Goal: Task Accomplishment & Management: Complete application form

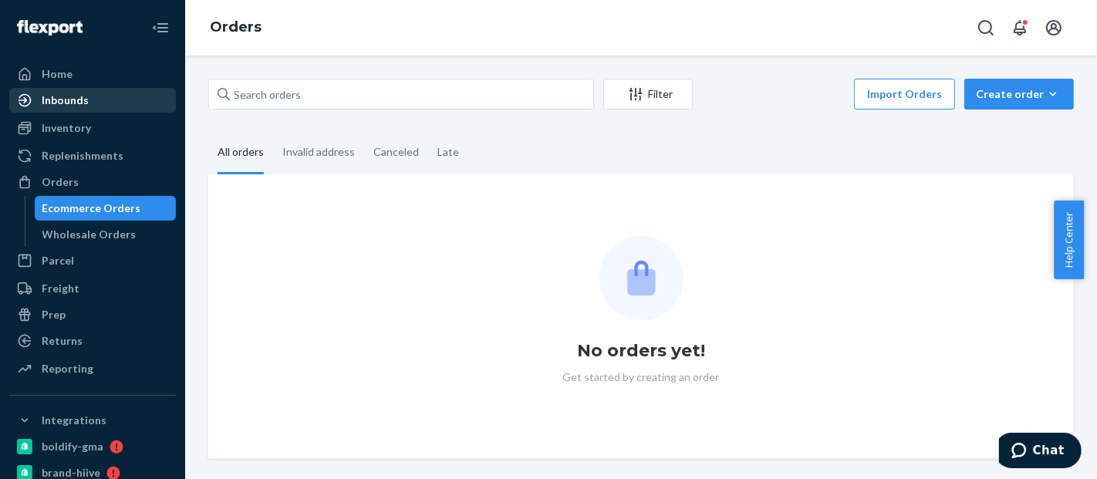
click at [91, 97] on div "Inbounds" at bounding box center [93, 100] width 164 height 22
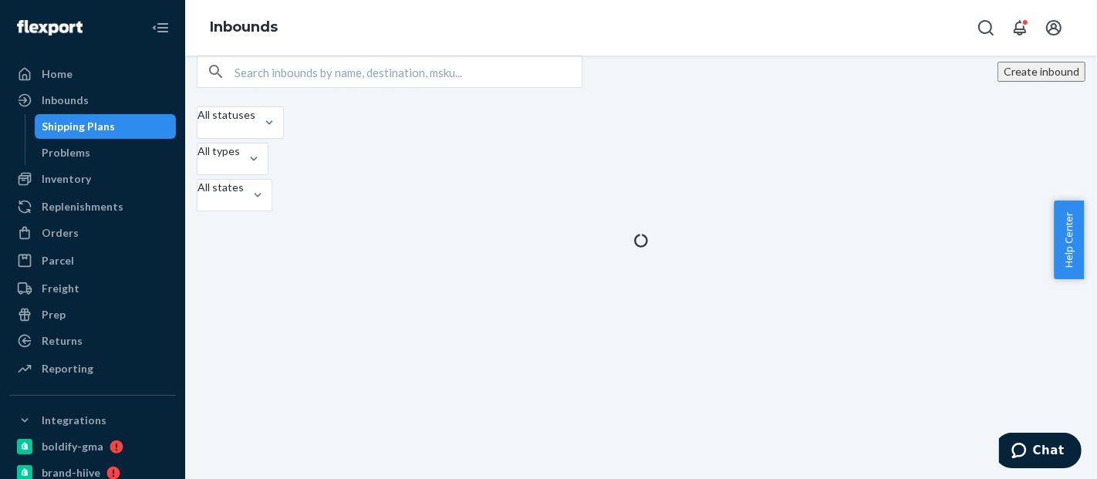
click at [997, 82] on button "Create inbound" at bounding box center [1041, 72] width 88 height 20
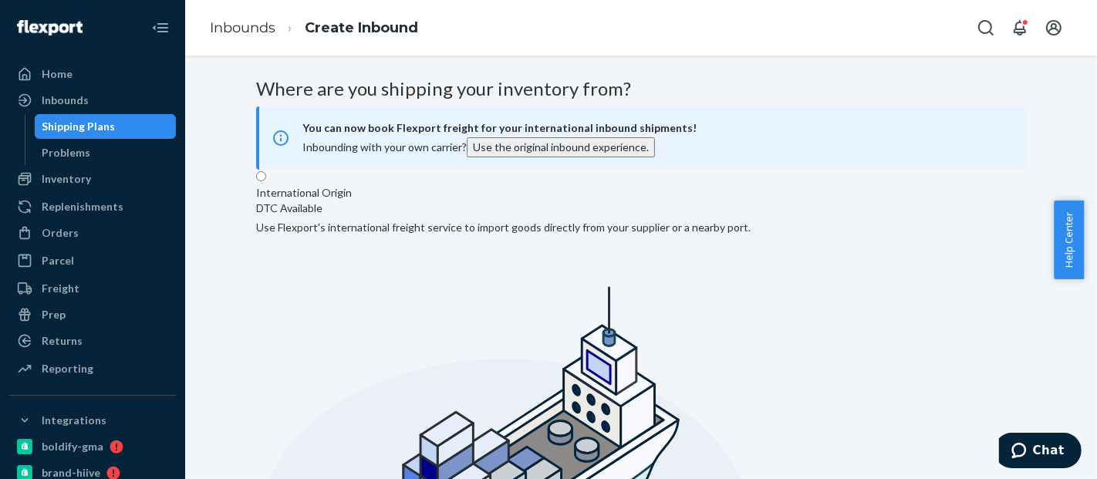
radio input "true"
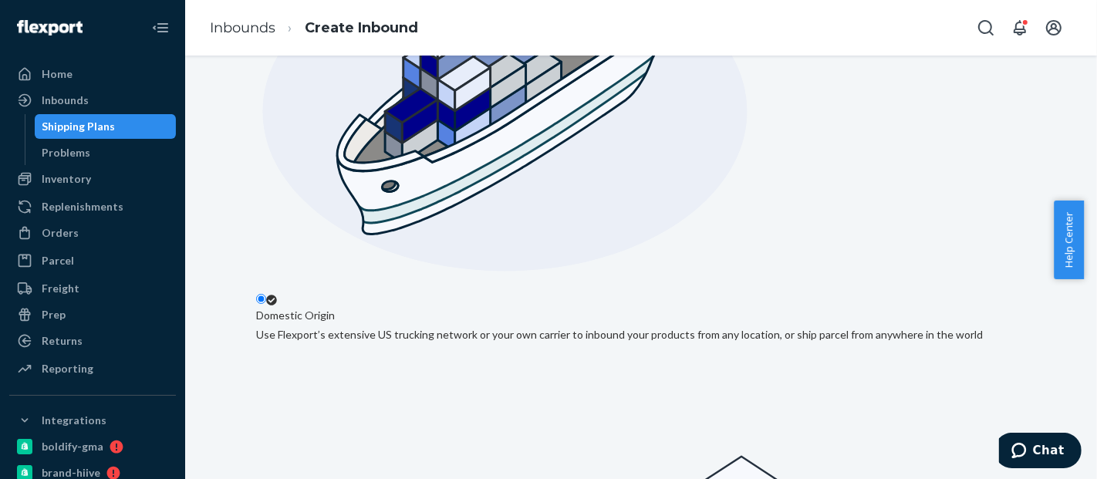
scroll to position [346, 0]
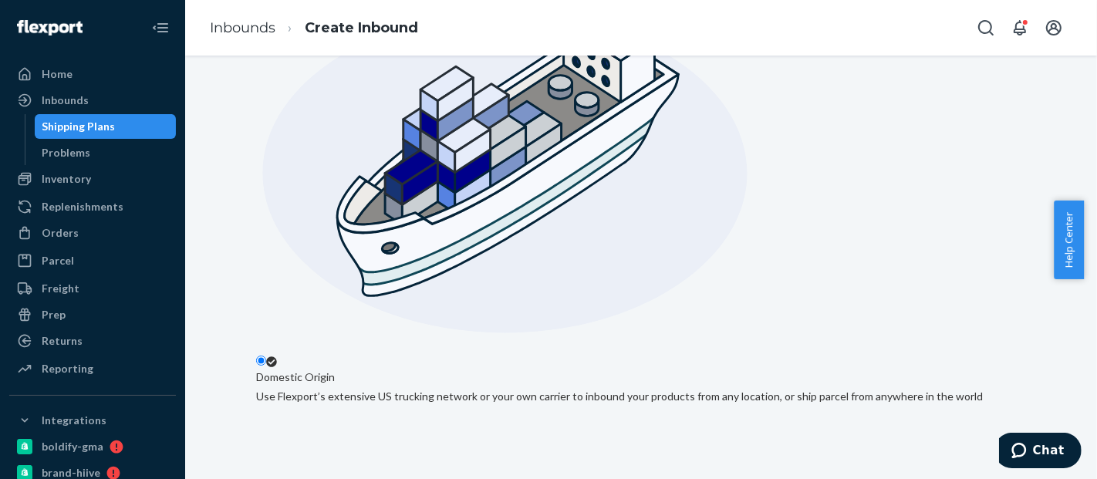
type input "Integraship"
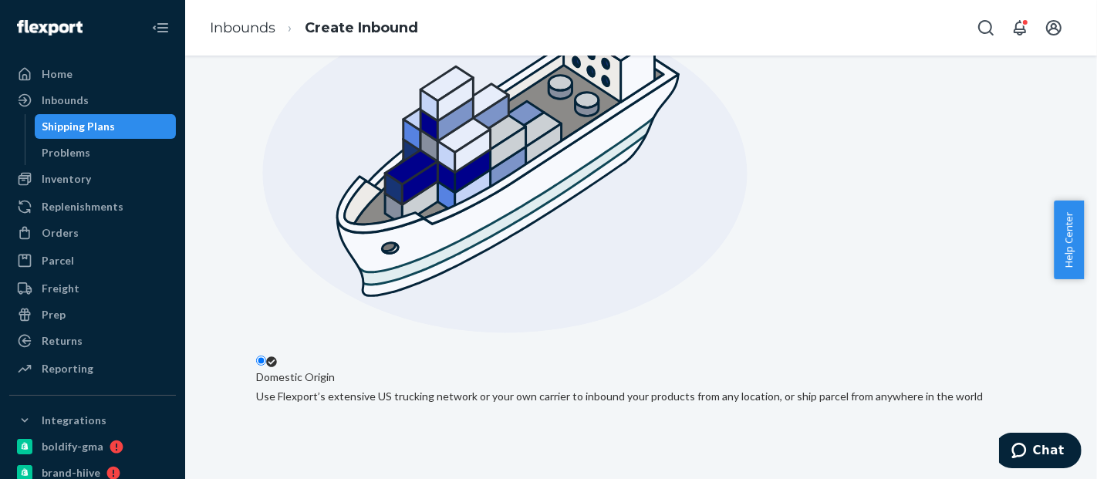
type input "1375 S 500 E"
type input "Unit 111"
type input "American Fork"
type input "UT"
type input "84003"
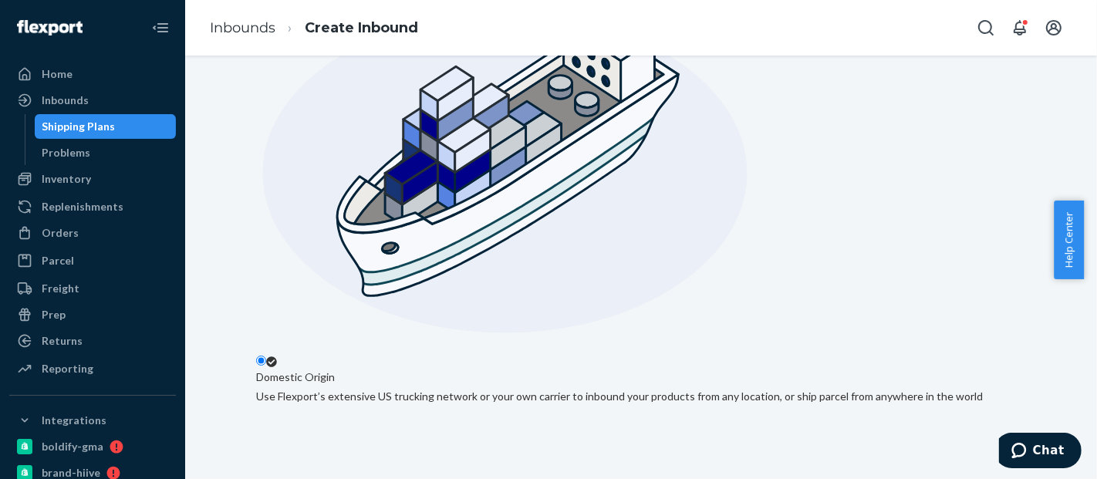
scroll to position [457, 0]
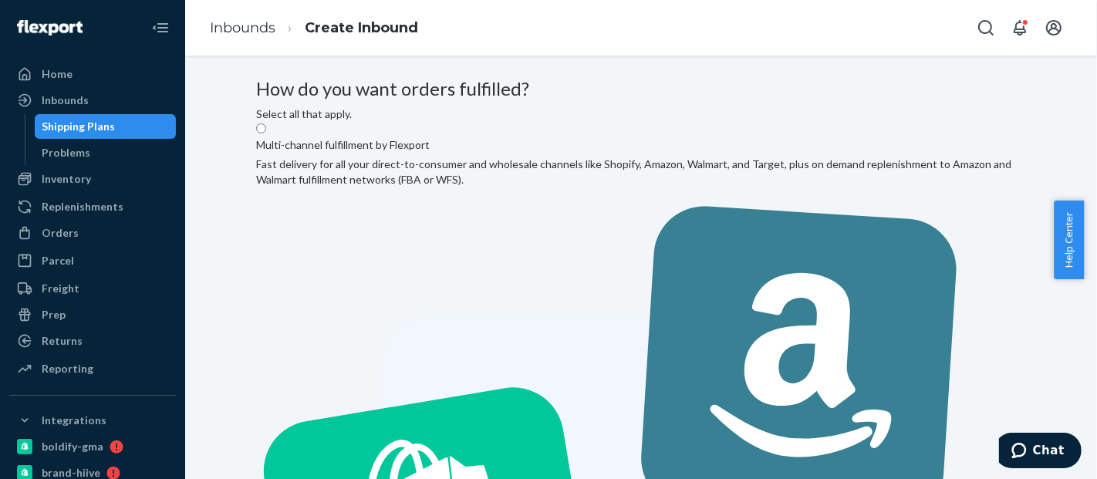
click at [266, 133] on input "Multi-channel fulfillment by Flexport Fast delivery for all your direct-to-cons…" at bounding box center [261, 128] width 10 height 10
radio input "true"
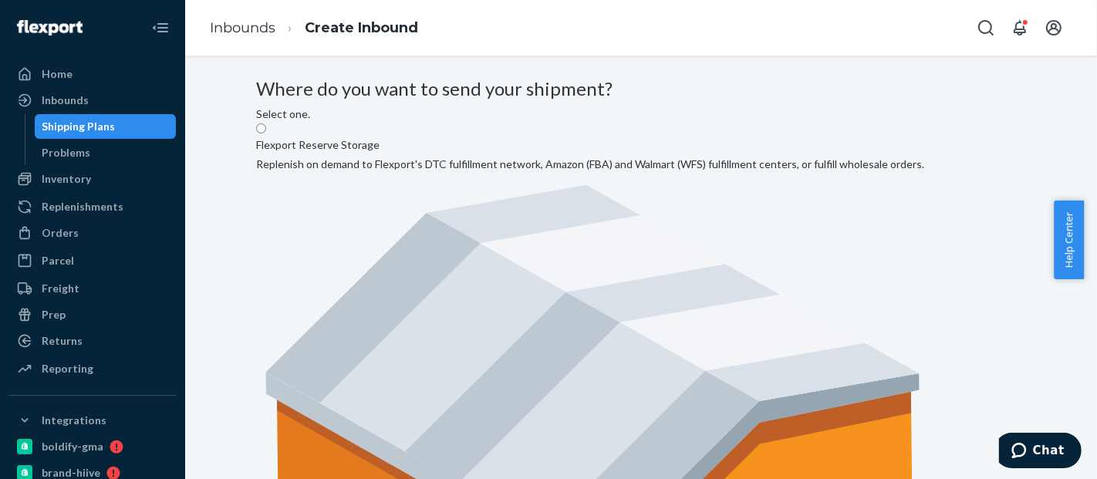
drag, startPoint x: 827, startPoint y: 224, endPoint x: 1096, endPoint y: 76, distance: 306.9
radio input "true"
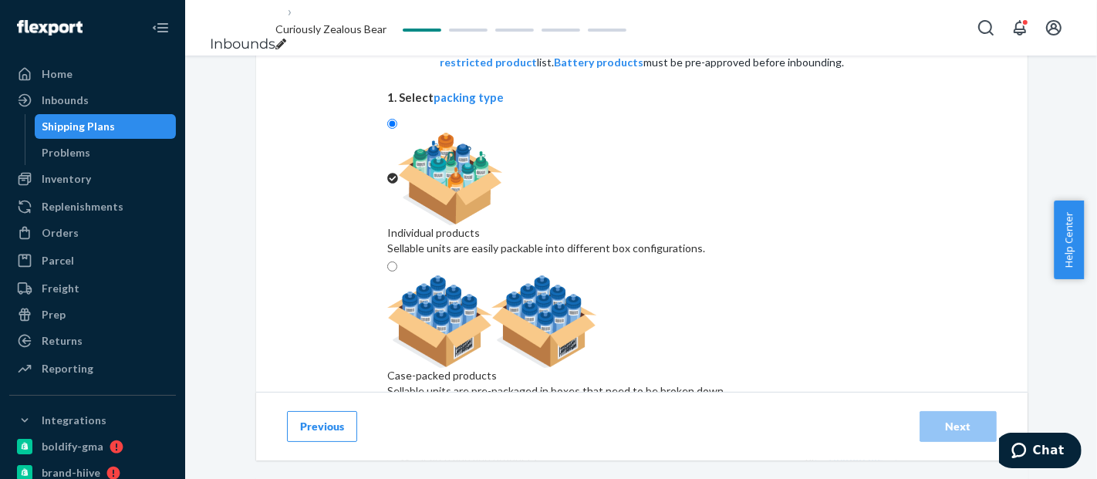
scroll to position [143, 0]
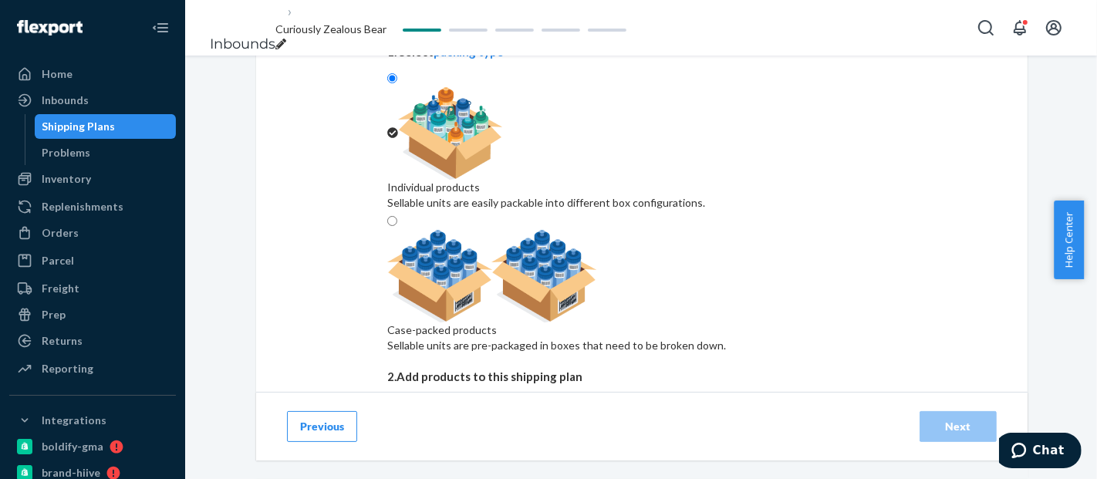
click at [726, 338] on div "Sellable units are pre-packaged in boxes that need to be broken down." at bounding box center [556, 345] width 339 height 15
click at [397, 226] on input "Case-packed products Sellable units are pre-packaged in boxes that need to be b…" at bounding box center [392, 221] width 10 height 10
radio input "true"
radio input "false"
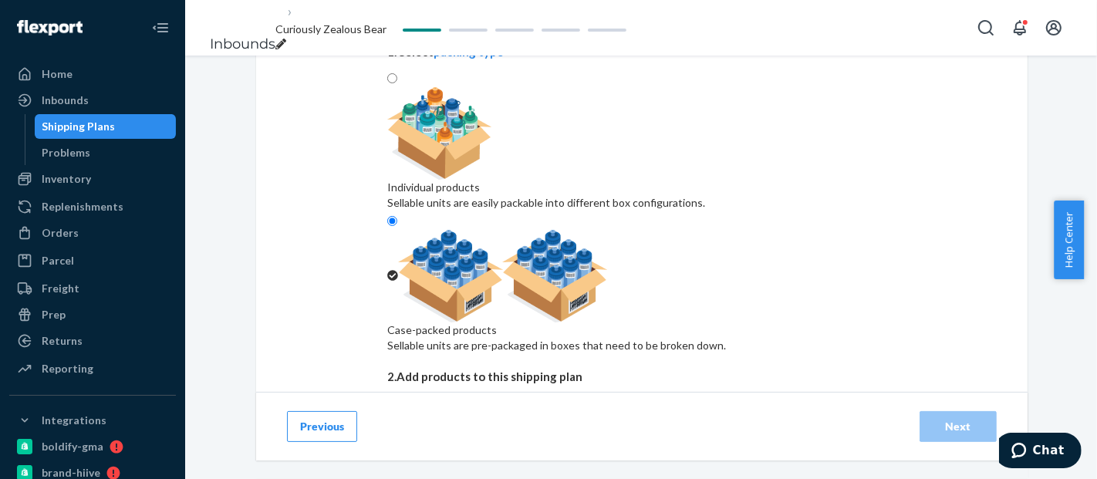
click at [520, 405] on div "Search and add products" at bounding box center [477, 412] width 120 height 15
click at [419, 405] on input "Search and add products" at bounding box center [418, 412] width 2 height 15
paste input "BLD2004DG_SHOP"
type input "BLD2004DG_SHOP"
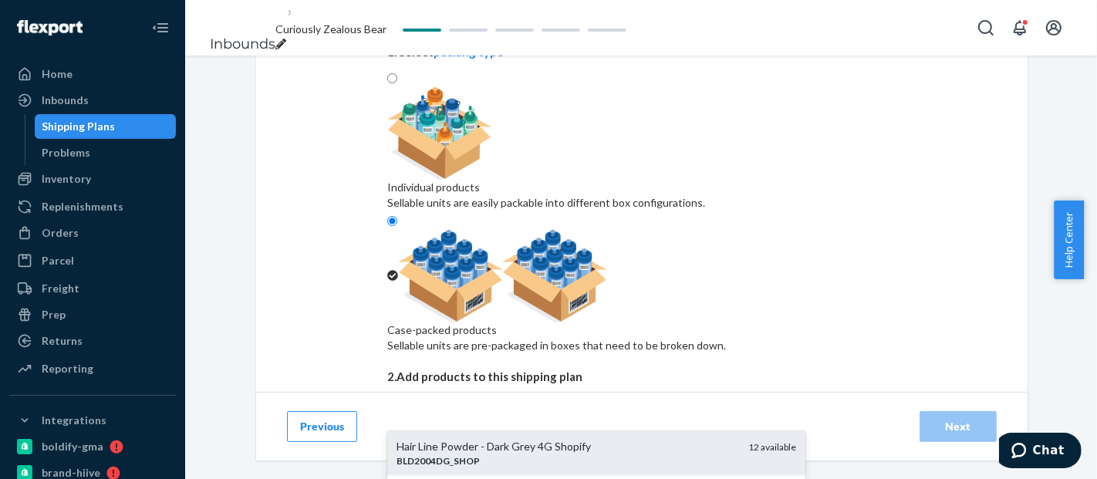
click at [474, 439] on div "Hair Line Powder - Dark Grey 4G Shopify" at bounding box center [565, 446] width 339 height 15
click at [474, 405] on input "BLD2004DG_SHOP" at bounding box center [465, 412] width 96 height 15
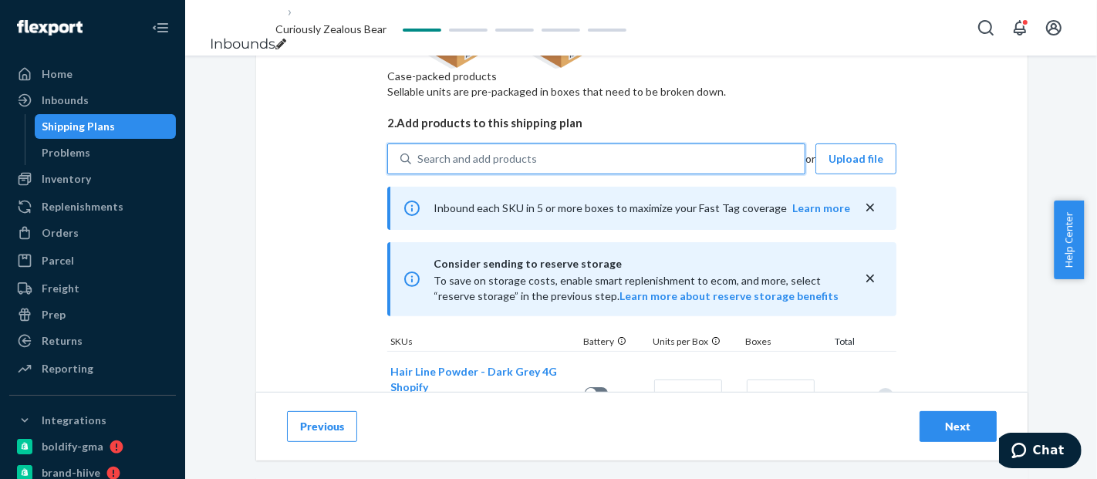
scroll to position [406, 0]
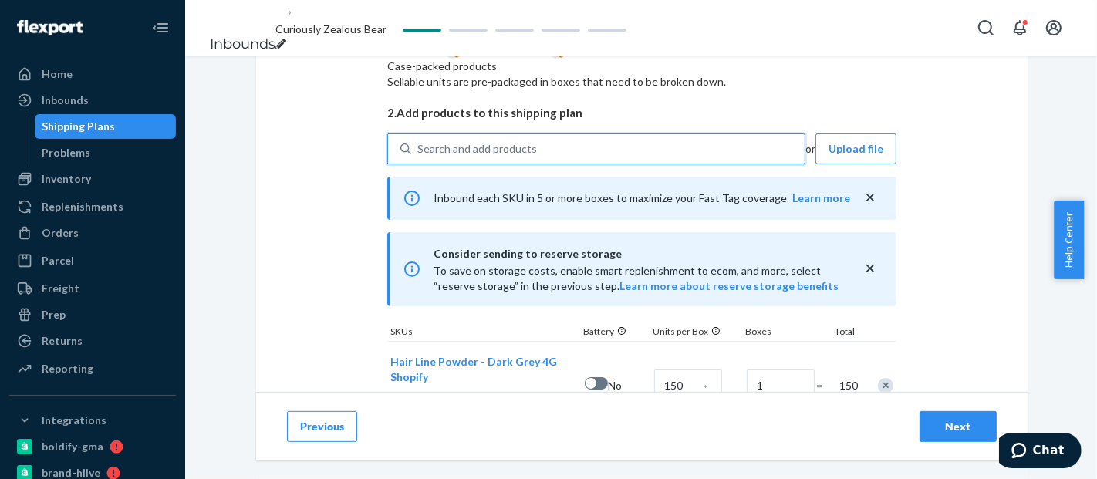
click at [960, 417] on button "Next" at bounding box center [957, 426] width 77 height 31
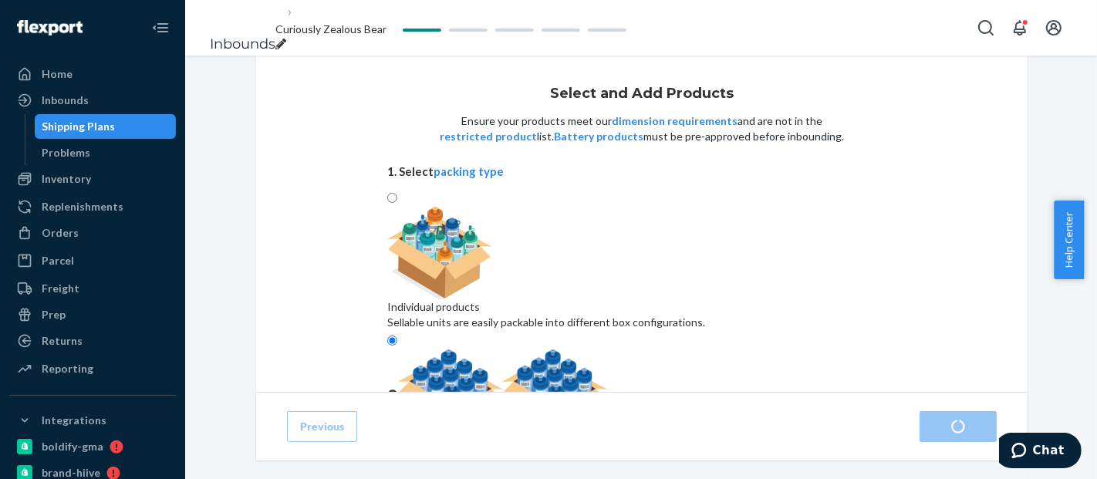
radio input "true"
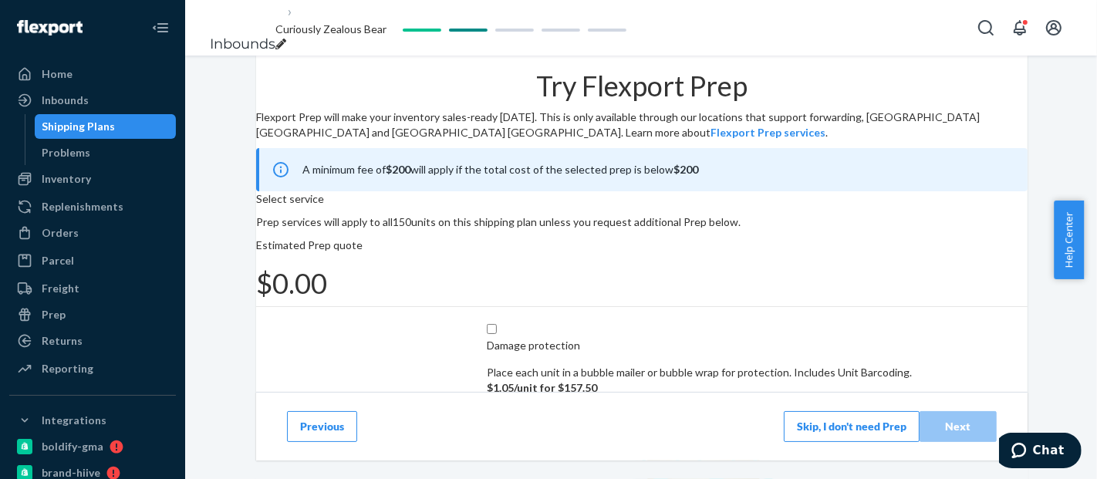
scroll to position [355, 0]
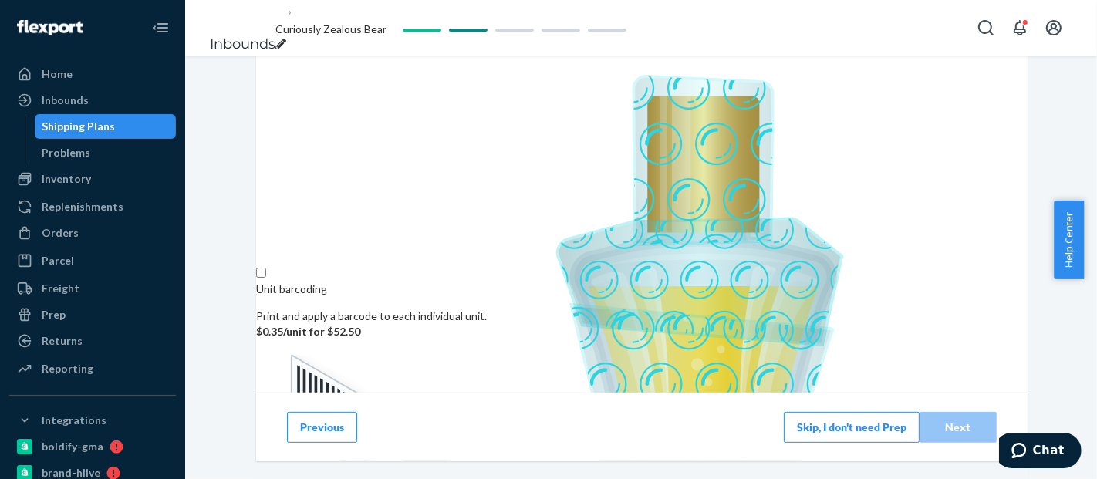
click at [817, 427] on button "Skip, I don't need Prep" at bounding box center [852, 426] width 136 height 31
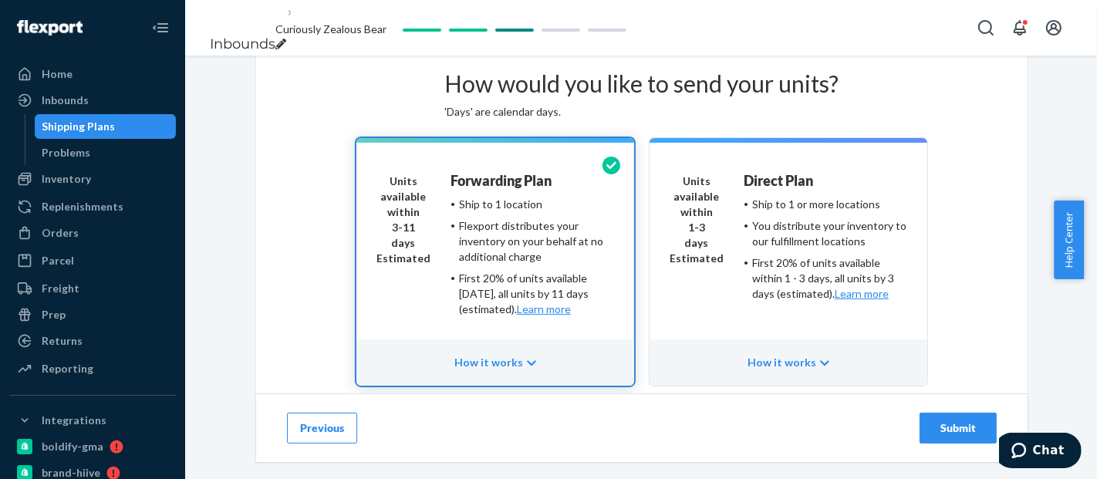
click at [793, 249] on div "You distribute your inventory to our fulfillment locations" at bounding box center [829, 233] width 155 height 31
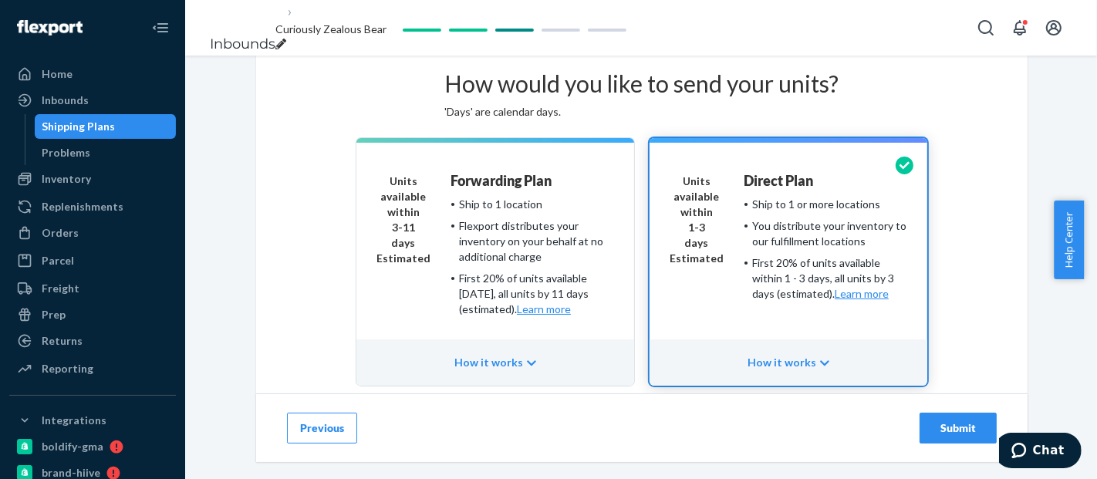
click at [950, 426] on div "Submit" at bounding box center [958, 427] width 51 height 15
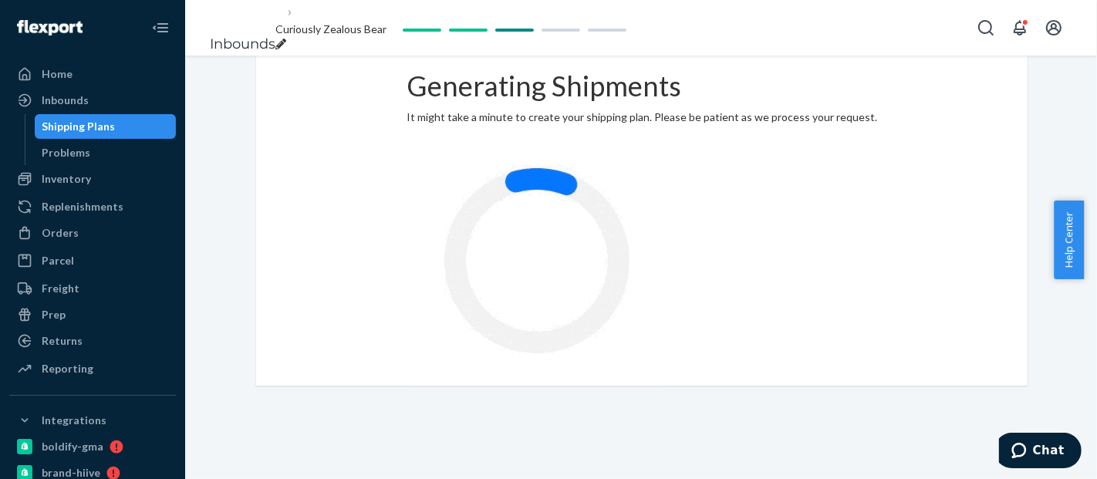
click at [386, 37] on div "breadcrumbs" at bounding box center [330, 44] width 111 height 15
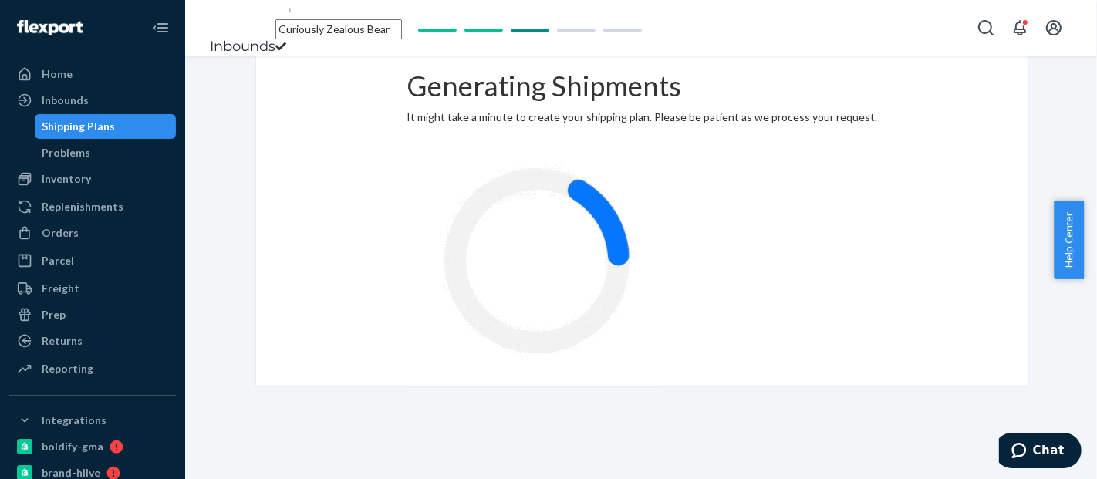
drag, startPoint x: 439, startPoint y: 29, endPoint x: 186, endPoint y: 33, distance: 253.0
click at [186, 33] on div "Inbounds Curiously Zealous Bear" at bounding box center [641, 28] width 912 height 56
type input "IGxDLV - [DATE]"
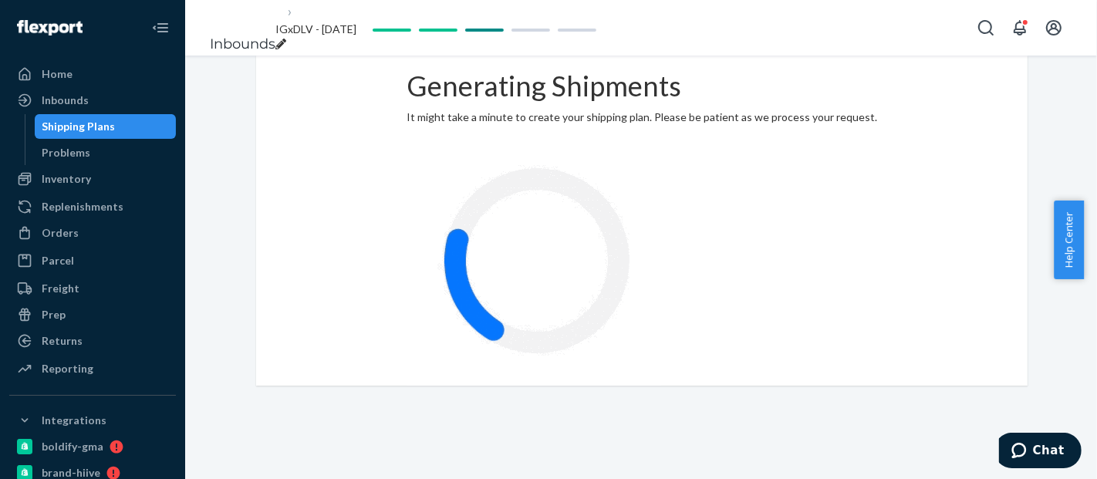
click at [400, 110] on div "Generating Shipments It might take a minute to create your shipping plan. Pleas…" at bounding box center [641, 221] width 771 height 330
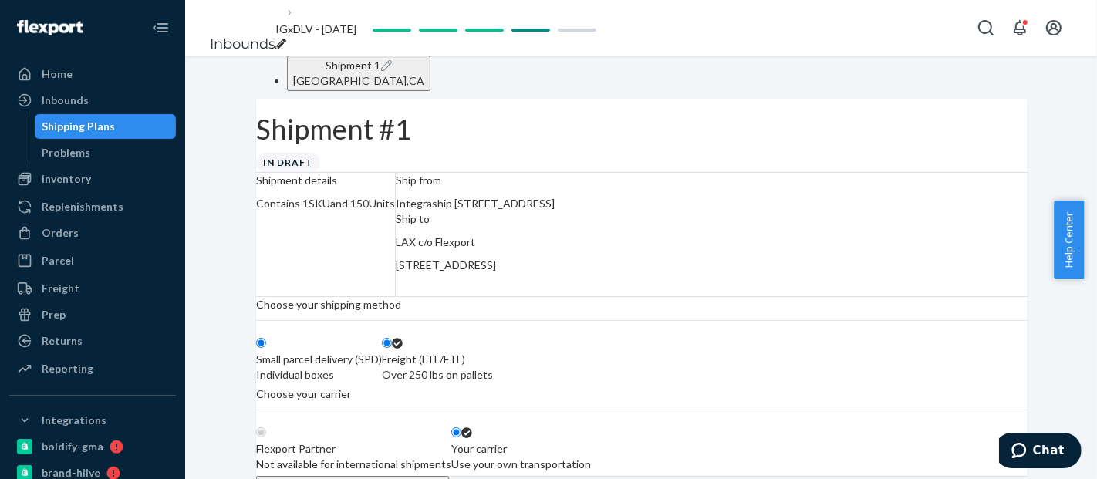
radio input "true"
radio input "false"
radio input "true"
radio input "false"
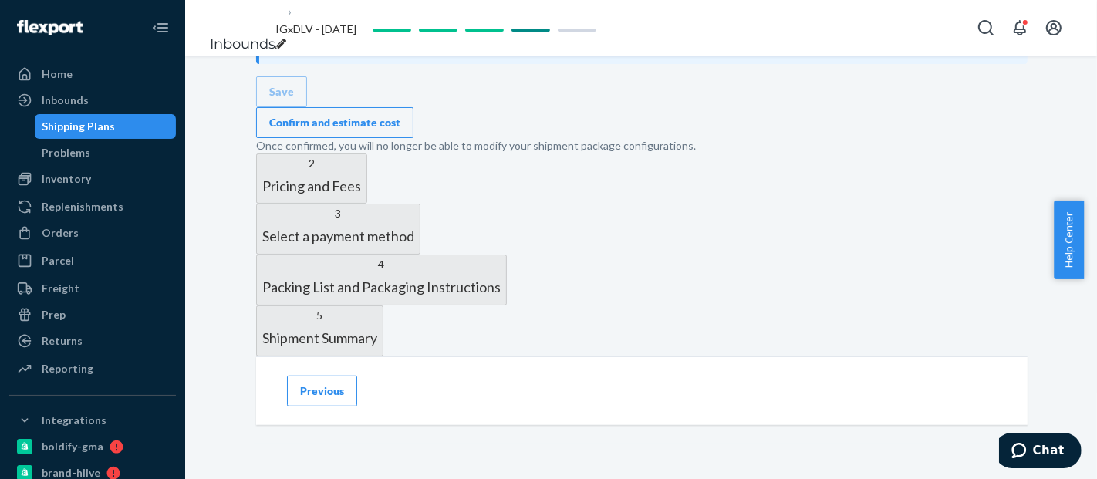
scroll to position [784, 0]
click at [400, 130] on div "Confirm and estimate cost" at bounding box center [334, 122] width 131 height 15
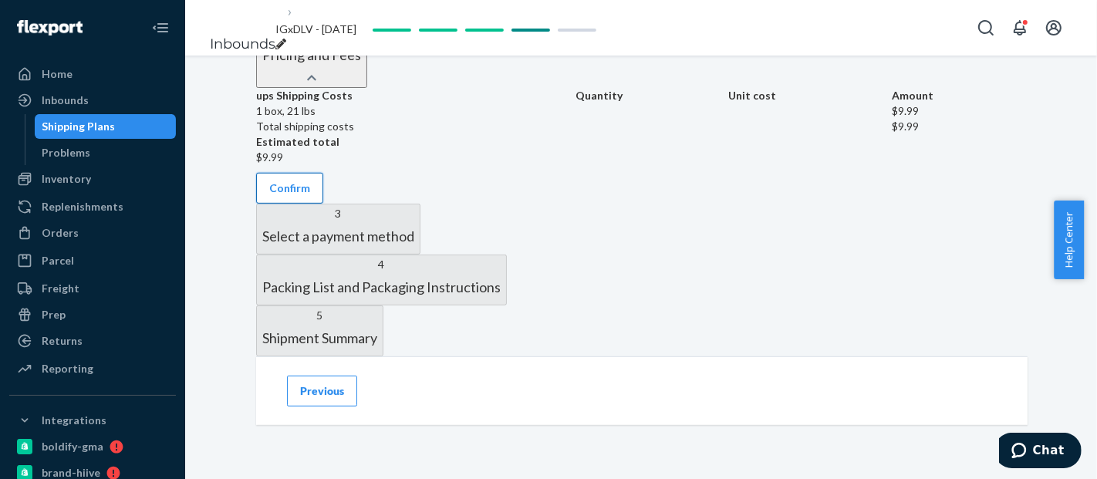
click at [323, 204] on button "Confirm" at bounding box center [289, 188] width 67 height 31
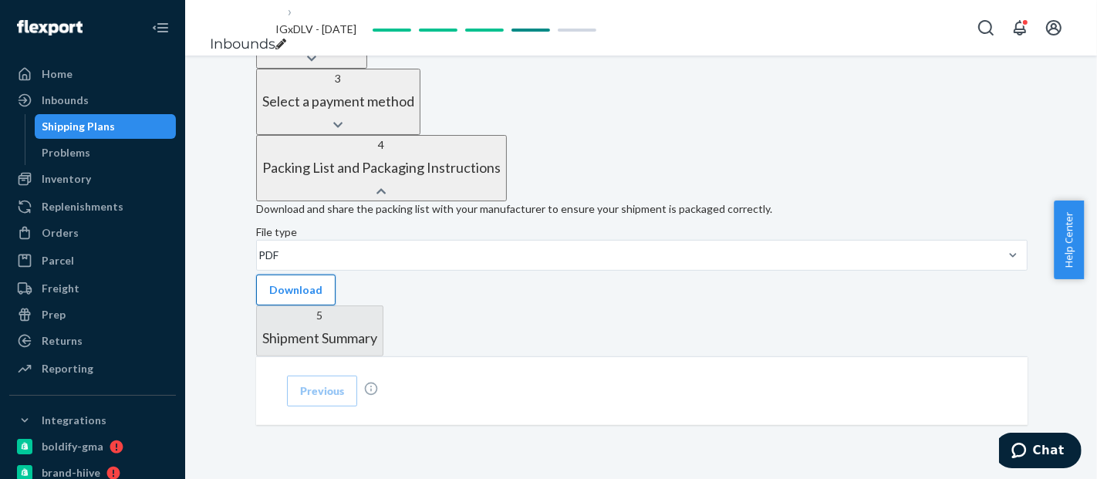
click at [336, 276] on button "Download" at bounding box center [295, 290] width 79 height 31
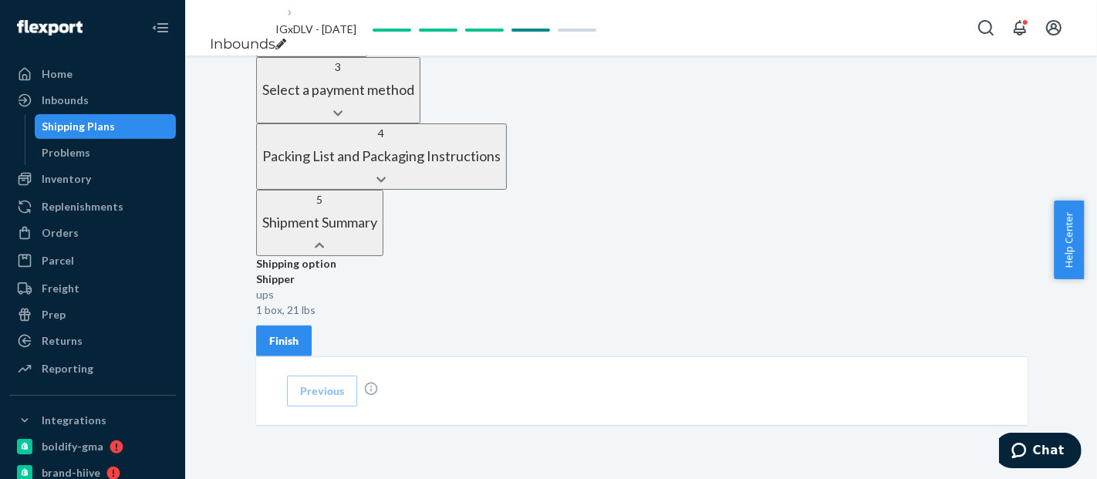
click at [299, 333] on div "Finish" at bounding box center [283, 340] width 29 height 15
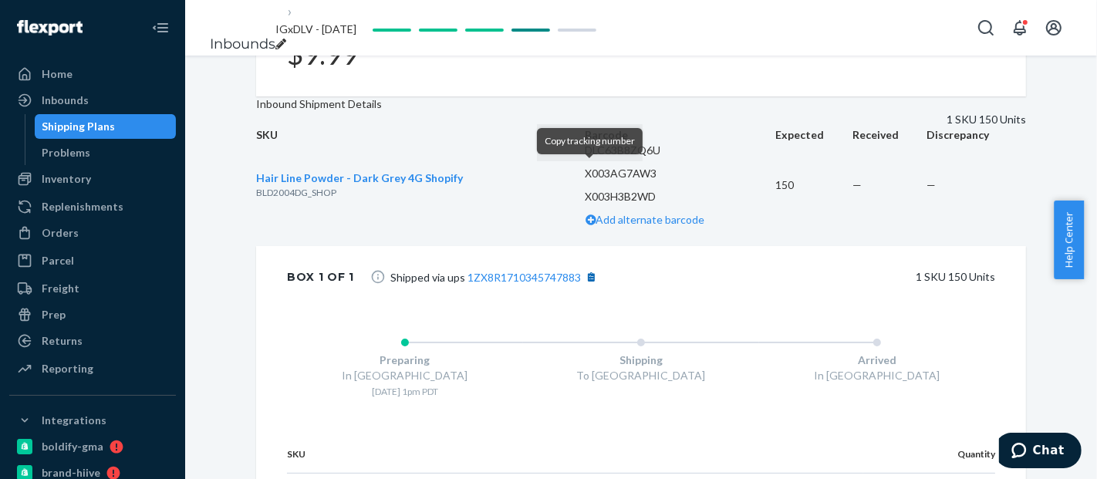
scroll to position [661, 0]
click at [584, 267] on button "[object Object]" at bounding box center [591, 277] width 20 height 20
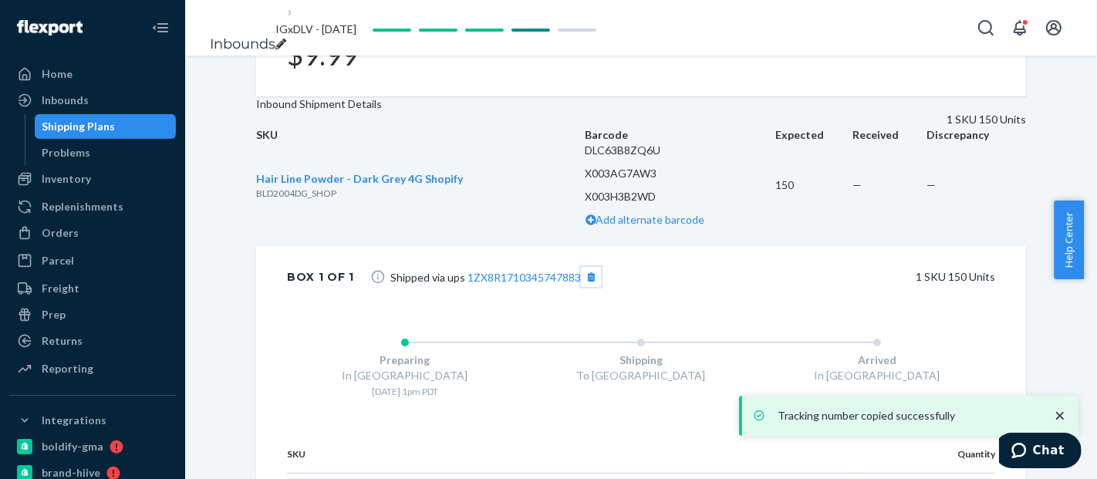
scroll to position [0, 0]
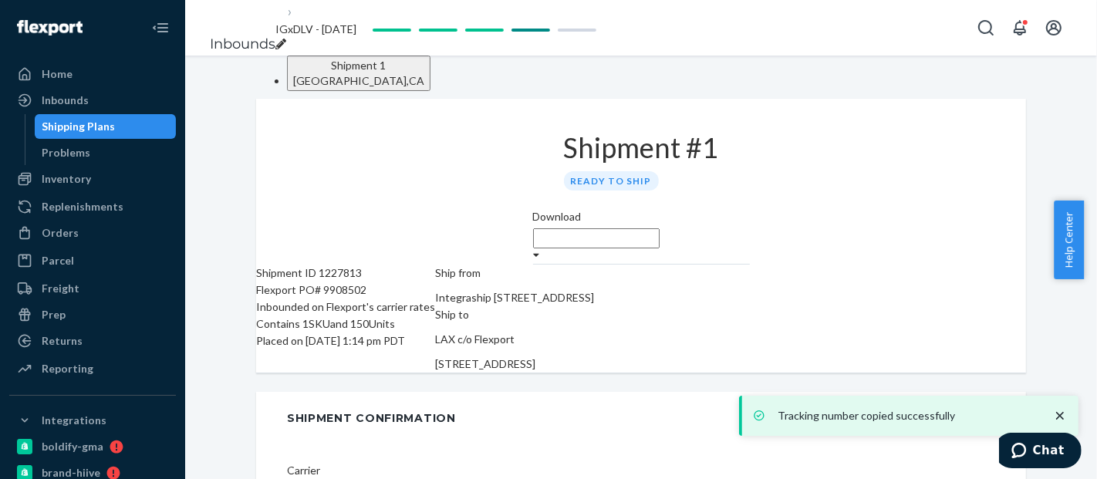
drag, startPoint x: 833, startPoint y: 326, endPoint x: 751, endPoint y: 325, distance: 81.8
click at [594, 325] on div "Ship from Integraship 1375 S [STREET_ADDRESS] Ship to LAX c/o Flexport [STREET_…" at bounding box center [514, 319] width 159 height 108
click at [594, 306] on div "Ship from Integraship [STREET_ADDRESS]" at bounding box center [514, 286] width 159 height 42
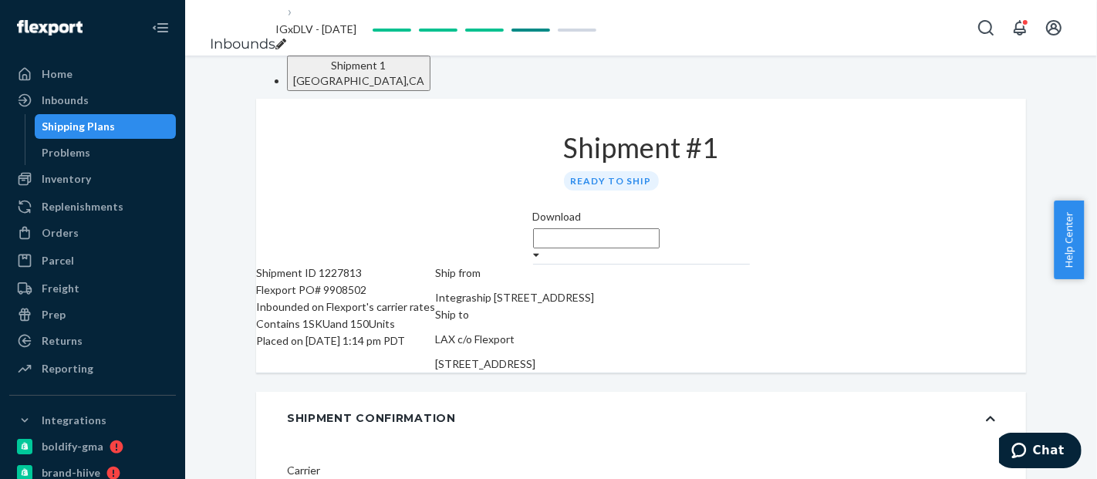
click at [594, 332] on div "Ship to LAX c/o Flexport [STREET_ADDRESS]" at bounding box center [514, 339] width 159 height 66
drag, startPoint x: 833, startPoint y: 327, endPoint x: 759, endPoint y: 332, distance: 74.2
click at [594, 332] on div "Ship from Integraship 1375 S [STREET_ADDRESS] Ship to LAX c/o Flexport [STREET_…" at bounding box center [514, 319] width 159 height 108
click at [535, 357] on span "[STREET_ADDRESS]" at bounding box center [485, 363] width 100 height 13
drag, startPoint x: 836, startPoint y: 326, endPoint x: 814, endPoint y: 326, distance: 22.4
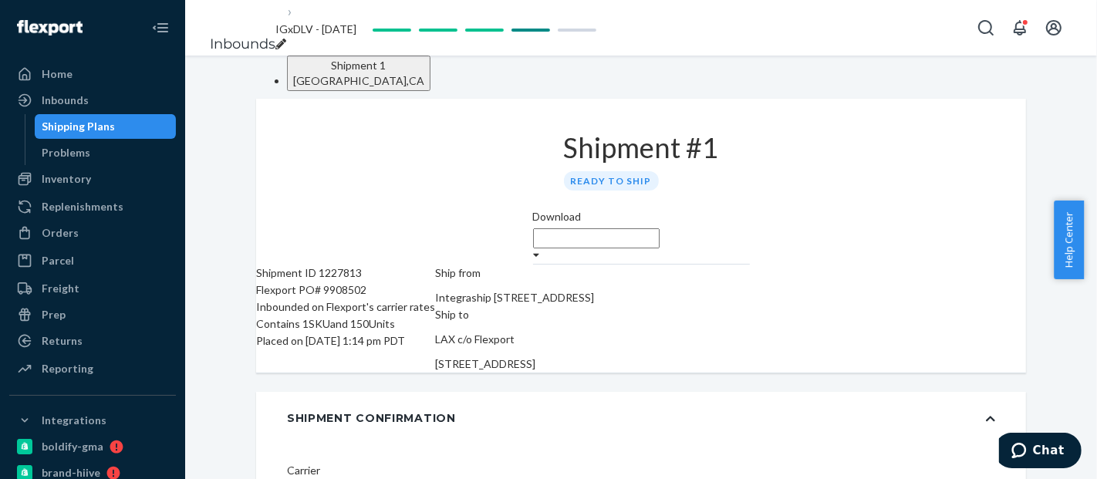
click at [535, 357] on span "[STREET_ADDRESS]" at bounding box center [485, 363] width 100 height 13
drag, startPoint x: 835, startPoint y: 331, endPoint x: 764, endPoint y: 332, distance: 71.0
click at [535, 357] on span "[STREET_ADDRESS]" at bounding box center [485, 363] width 100 height 13
click at [594, 336] on div "Ship from Integraship 1375 S [STREET_ADDRESS] Ship to LAX c/o Flexport [STREET_…" at bounding box center [514, 319] width 159 height 108
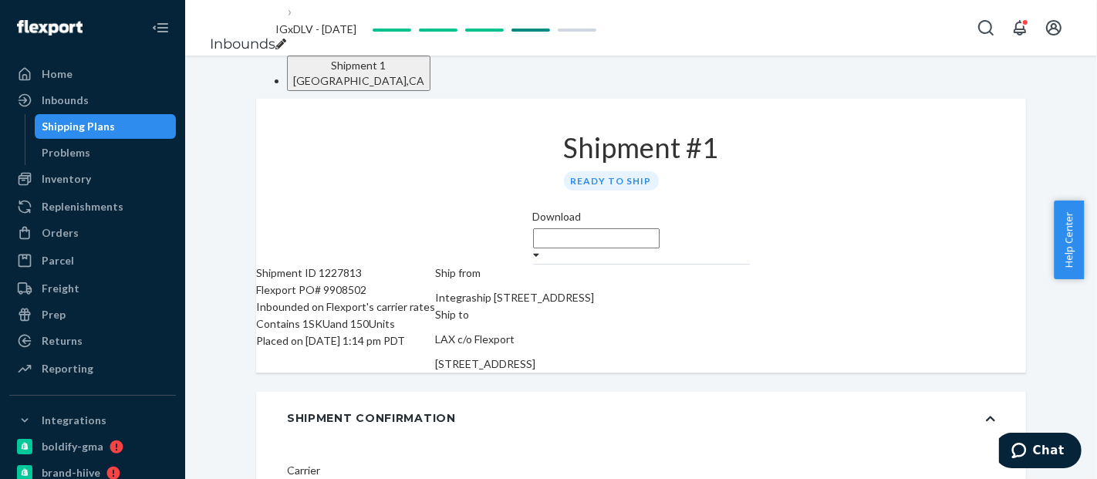
click at [594, 306] on div "Ship from Integraship [STREET_ADDRESS]" at bounding box center [514, 286] width 159 height 42
drag, startPoint x: 761, startPoint y: 327, endPoint x: 832, endPoint y: 327, distance: 71.0
click at [535, 357] on span "[STREET_ADDRESS]" at bounding box center [485, 363] width 100 height 13
copy span "[GEOGRAPHIC_DATA]"
click at [376, 293] on div "Flexport PO# 9908502" at bounding box center [345, 290] width 179 height 17
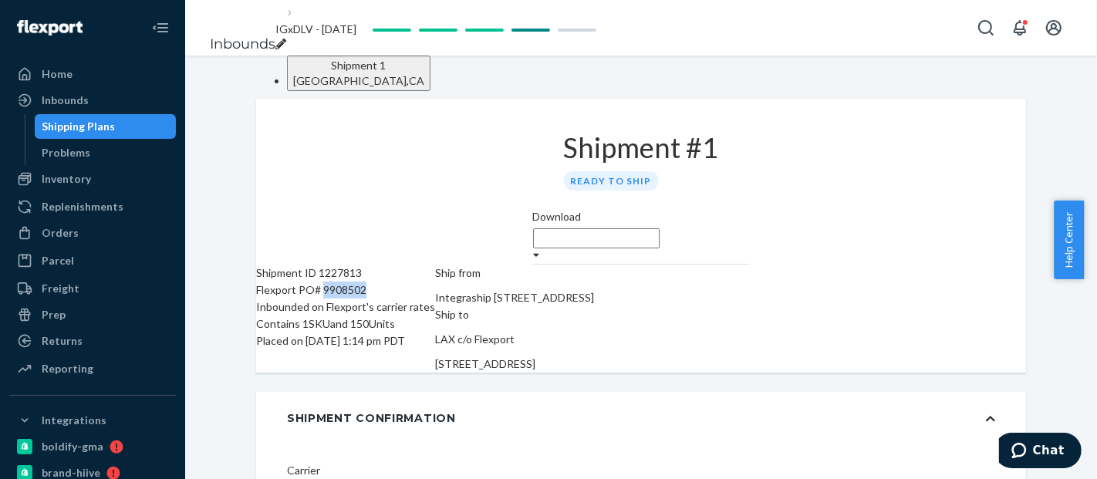
click at [376, 293] on div "Flexport PO# 9908502" at bounding box center [345, 290] width 179 height 17
copy div "9908502"
click at [582, 209] on label "Download" at bounding box center [557, 216] width 49 height 15
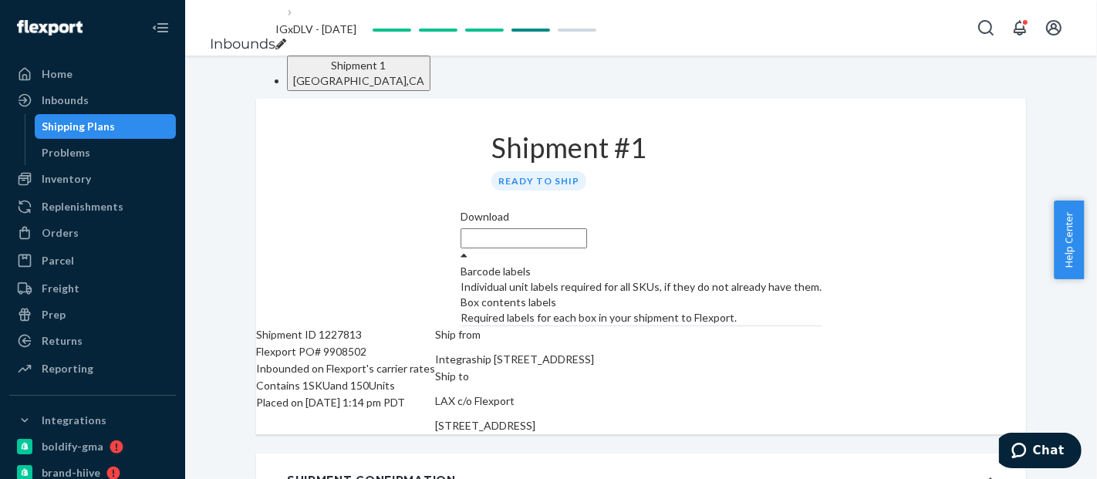
click at [821, 310] on div "Required labels for each box in your shipment to Flexport." at bounding box center [640, 317] width 361 height 15
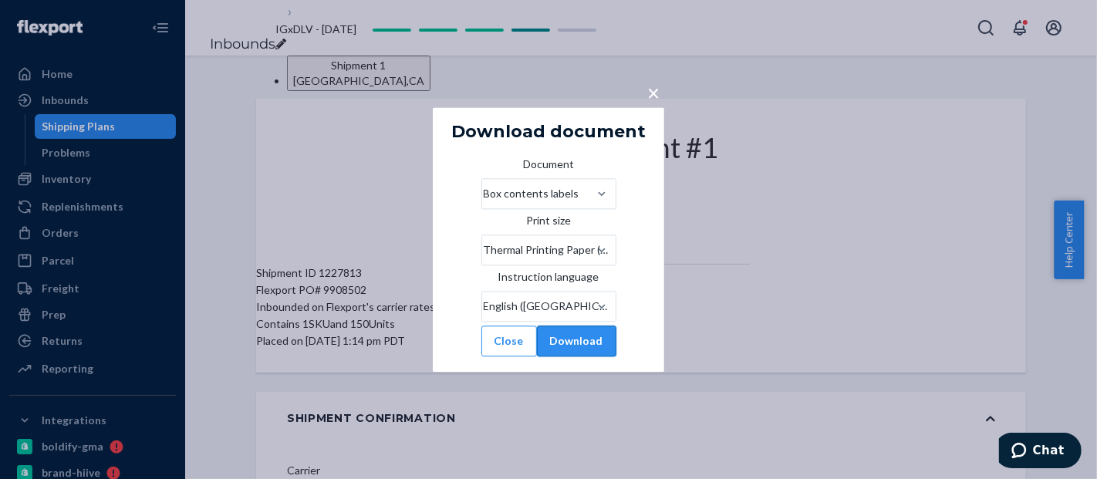
click at [616, 356] on button "Download" at bounding box center [576, 341] width 79 height 31
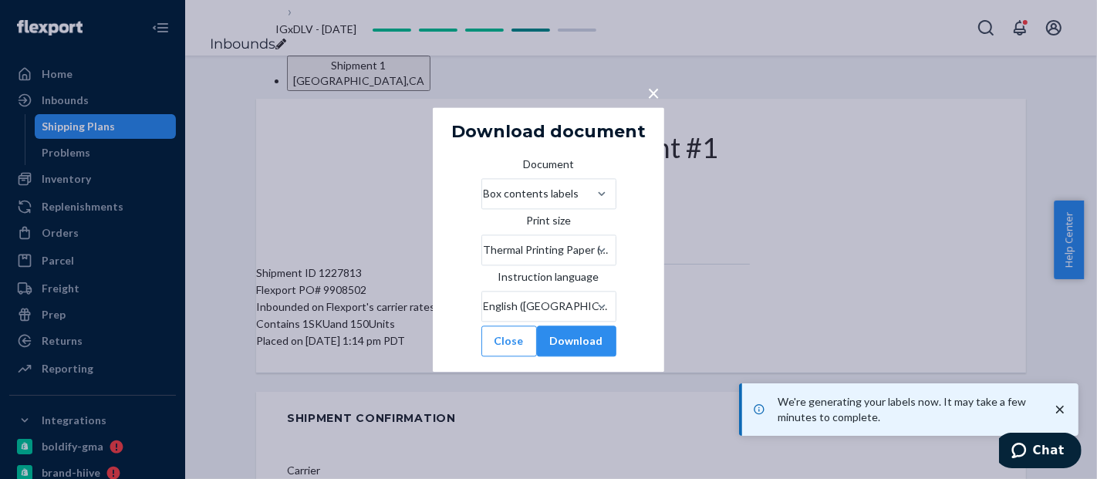
click at [660, 76] on button "×" at bounding box center [654, 89] width 22 height 27
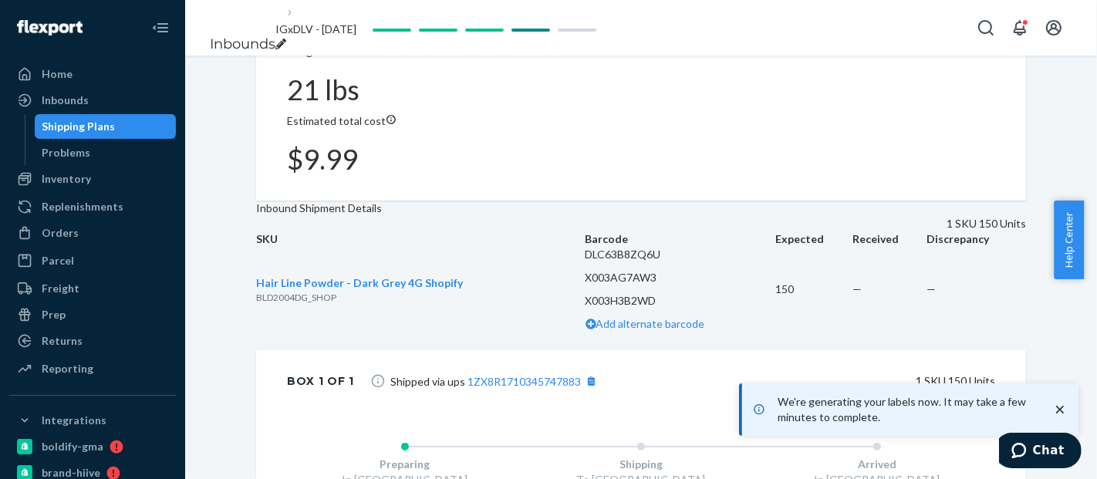
scroll to position [661, 0]
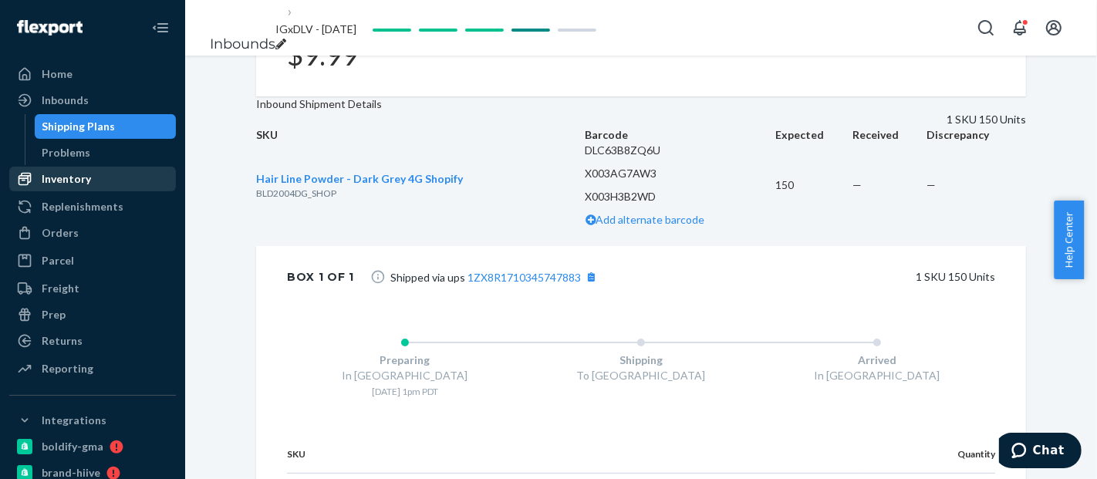
click at [86, 178] on div "Inventory" at bounding box center [66, 178] width 49 height 15
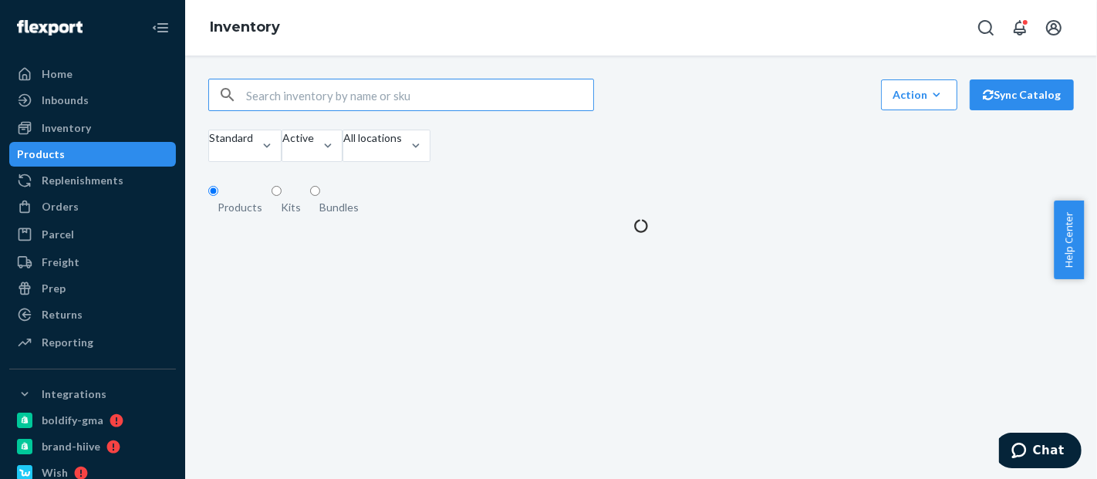
click at [326, 110] on input "text" at bounding box center [419, 94] width 347 height 31
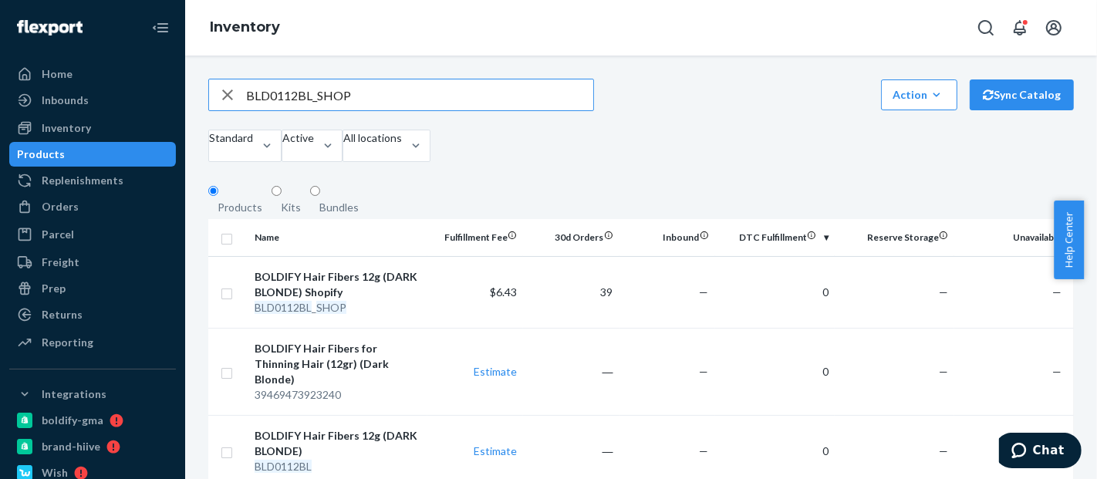
click at [302, 97] on input "BLD0112BL_SHOP" at bounding box center [419, 94] width 347 height 31
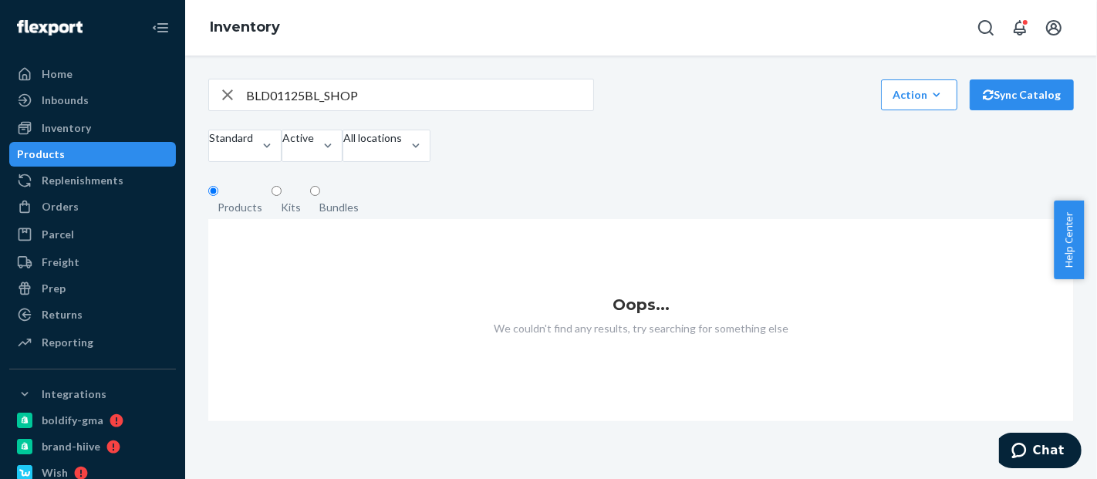
click at [381, 99] on input "BLD01125BL_SHOP" at bounding box center [419, 94] width 347 height 31
type input "BLD01125BL"
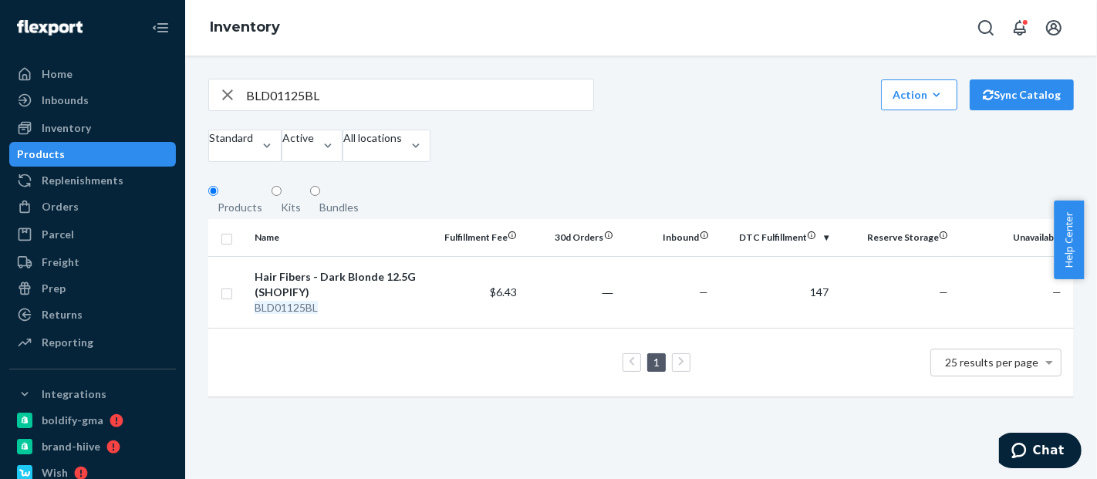
click at [284, 109] on input "BLD01125BL" at bounding box center [419, 94] width 347 height 31
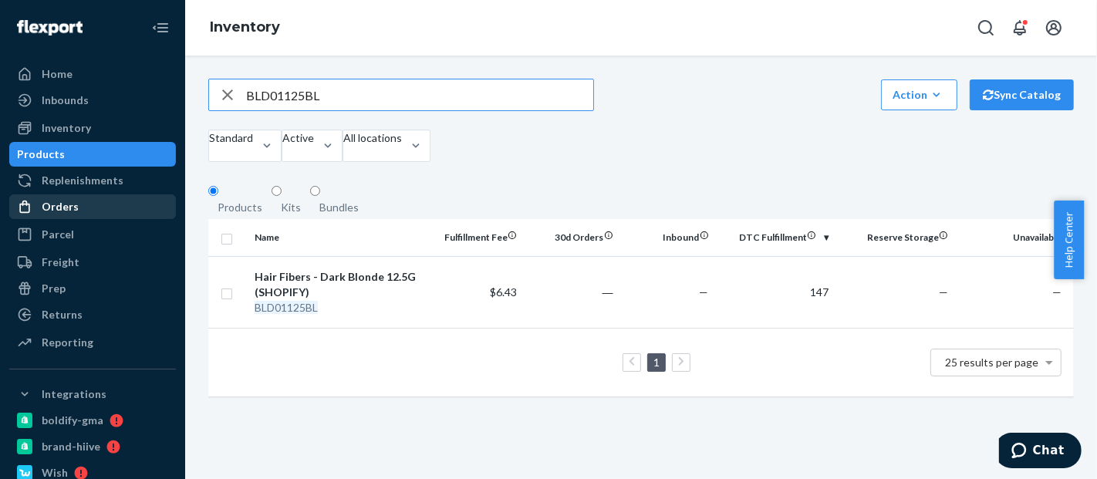
click at [56, 209] on div "Orders" at bounding box center [60, 206] width 37 height 15
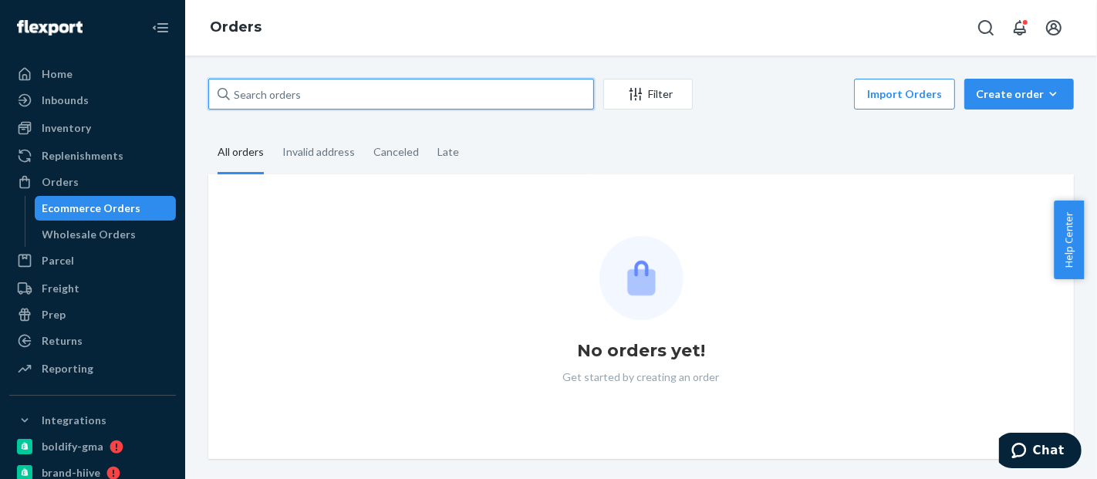
click at [295, 96] on input "text" at bounding box center [401, 94] width 386 height 31
paste input "#R1ICTANTXL"
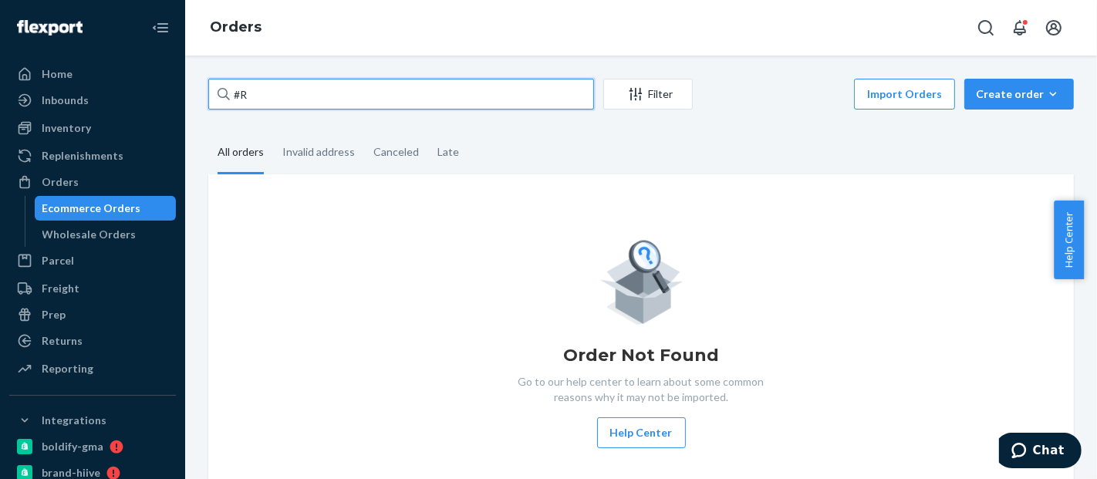
type input "#"
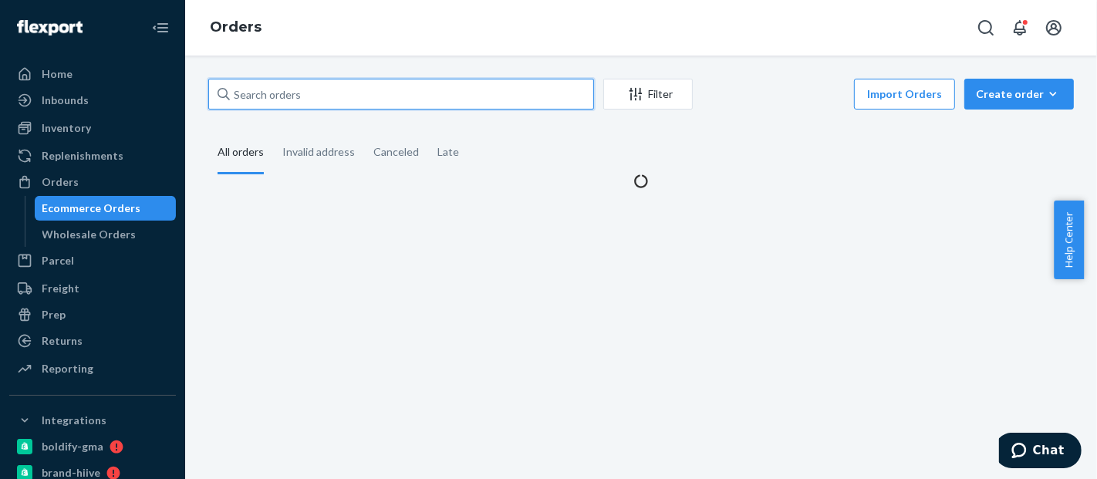
paste input "#R1ICTANTXL"
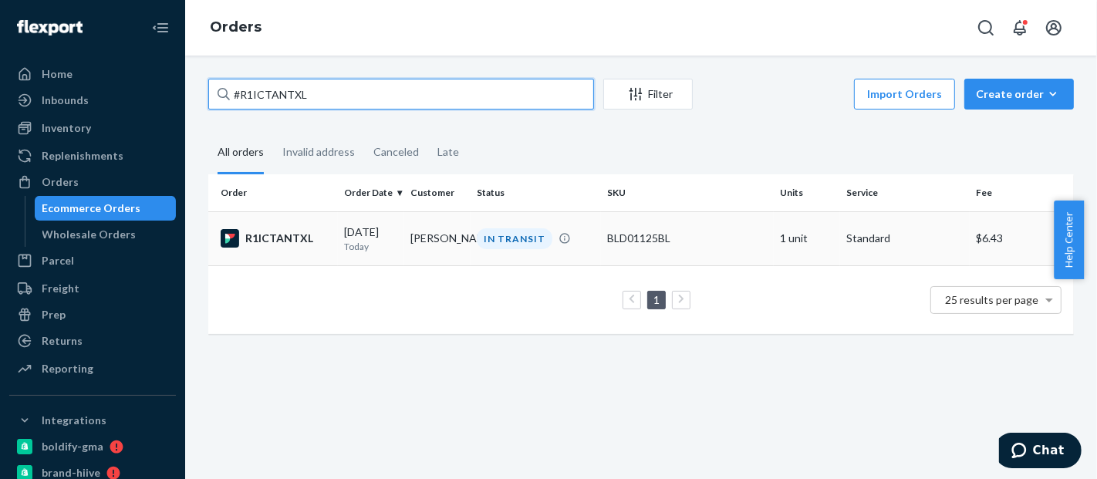
type input "#R1ICTANTXL"
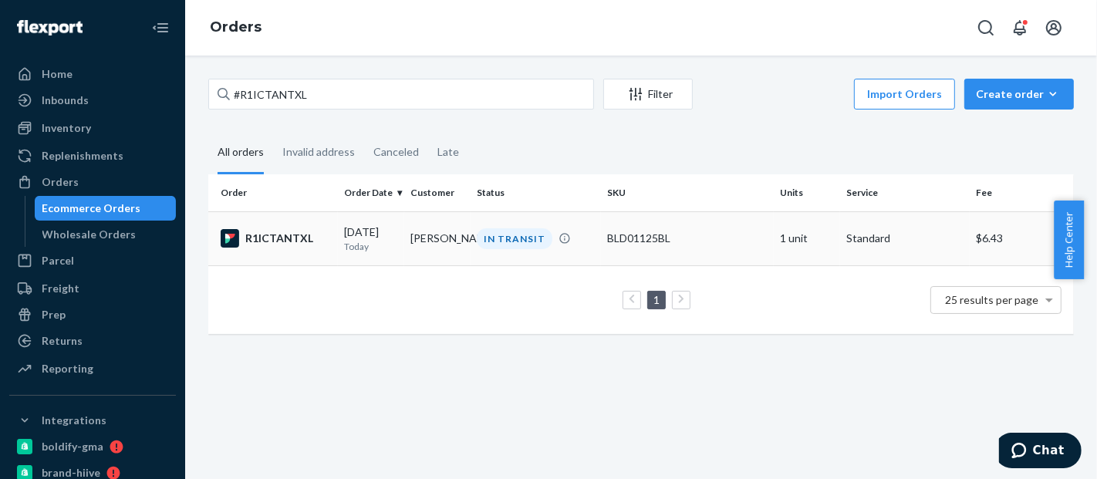
click at [659, 243] on div "BLD01125BL" at bounding box center [687, 238] width 160 height 15
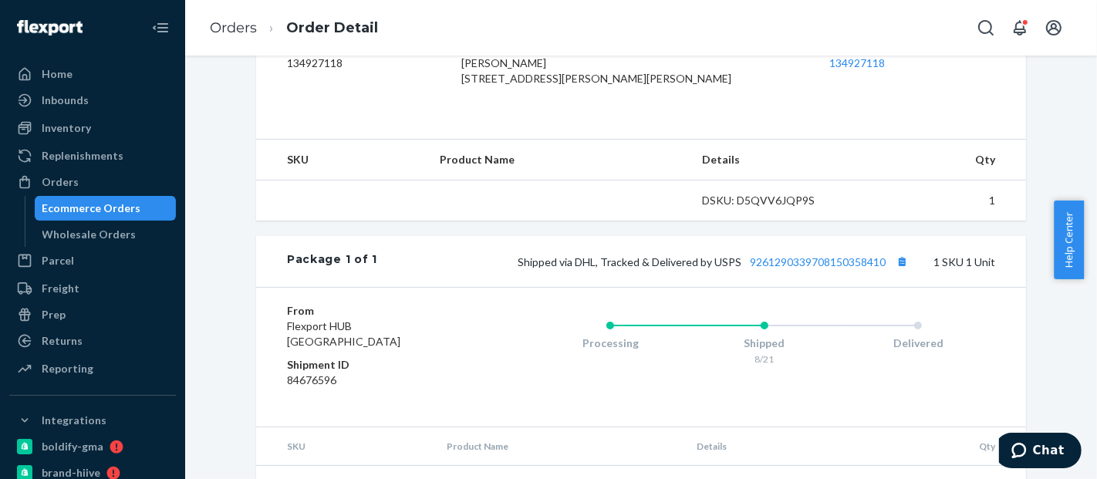
scroll to position [469, 0]
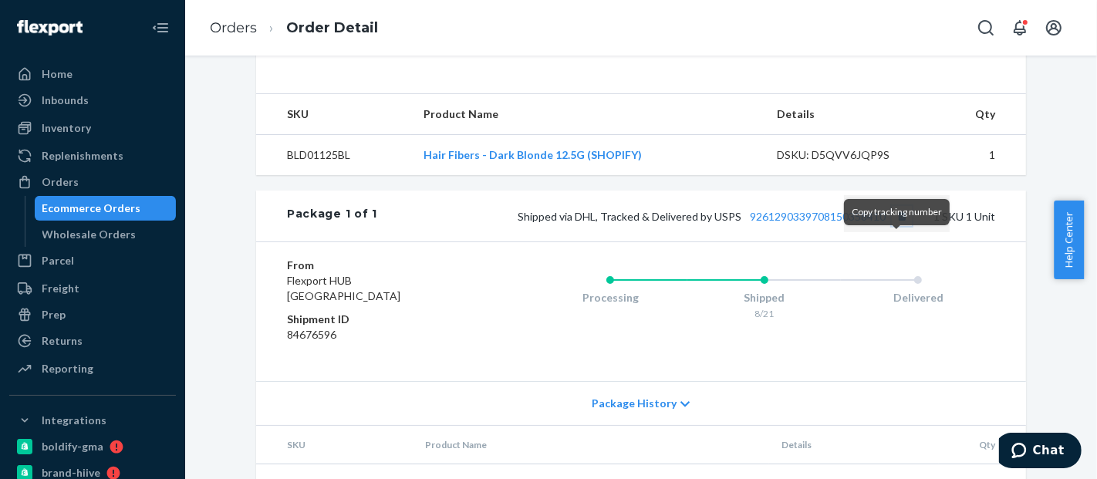
click at [901, 226] on button "Copy tracking number" at bounding box center [902, 216] width 20 height 20
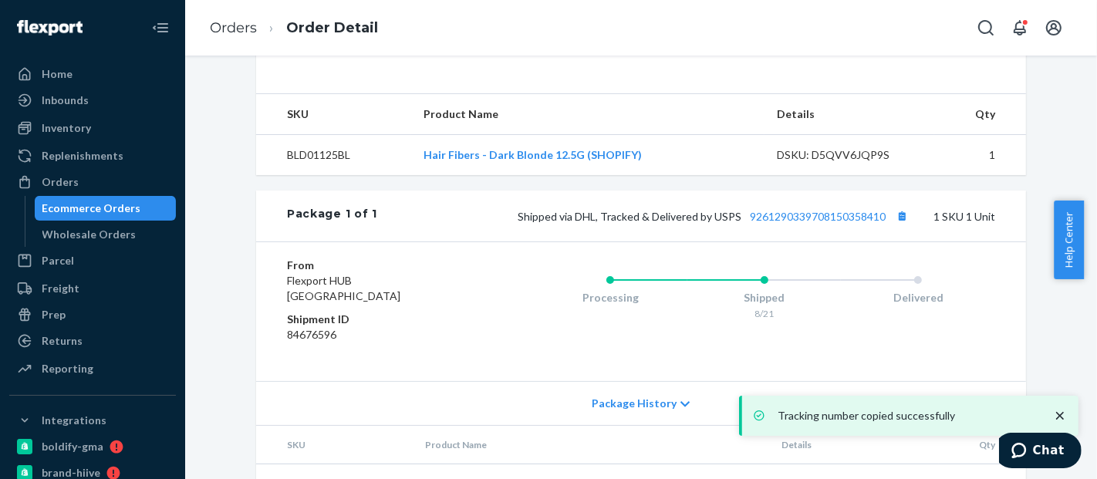
click at [108, 204] on div "Ecommerce Orders" at bounding box center [91, 208] width 99 height 15
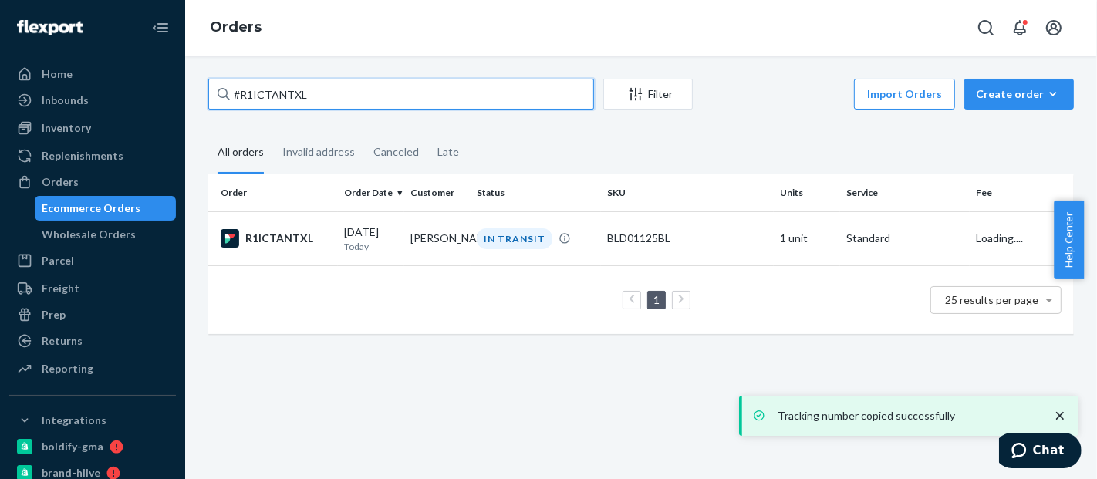
drag, startPoint x: 294, startPoint y: 93, endPoint x: 196, endPoint y: 85, distance: 98.3
click at [197, 85] on div "#R1ICTANTXL Filter Import Orders Create order Ecommerce order Removal order All…" at bounding box center [641, 214] width 889 height 271
paste input "HJ-P0T6NTE"
type input "#HJ-P0T6NTEL"
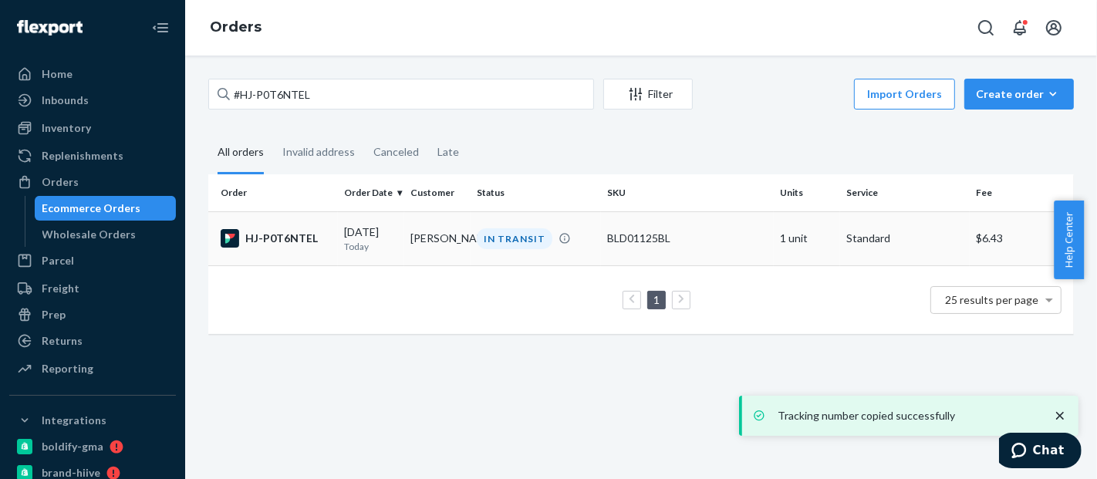
click at [588, 228] on td "IN TRANSIT" at bounding box center [536, 238] width 130 height 54
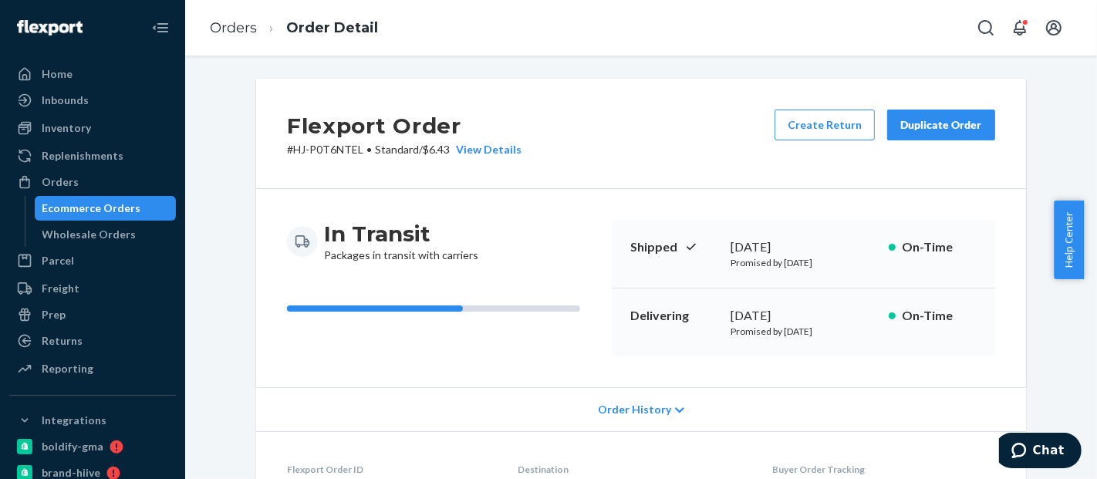
scroll to position [541, 0]
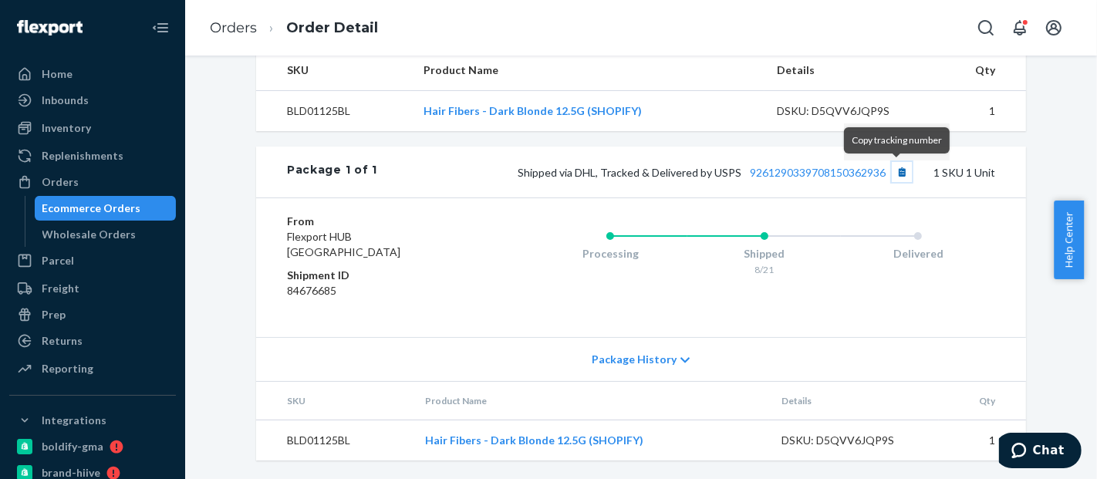
click at [892, 175] on button "Copy tracking number" at bounding box center [902, 172] width 20 height 20
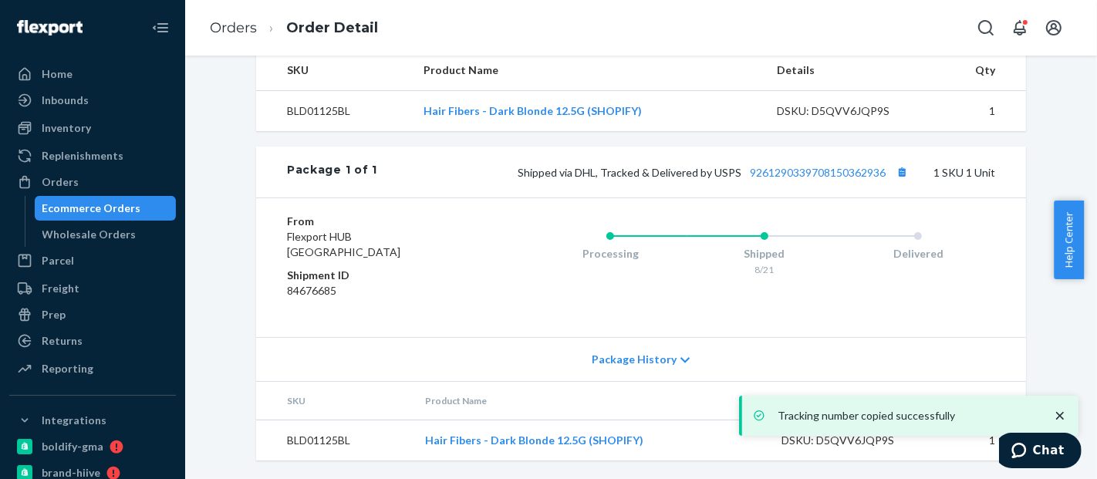
click at [113, 207] on div "Ecommerce Orders" at bounding box center [91, 208] width 99 height 15
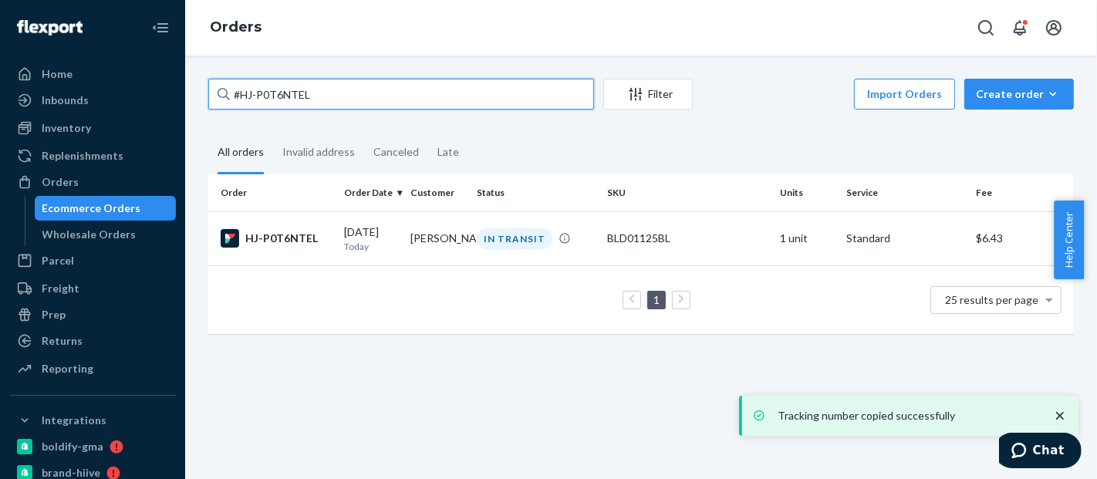
drag, startPoint x: 236, startPoint y: 87, endPoint x: 165, endPoint y: 72, distance: 72.6
click at [165, 72] on div "Home Inbounds Shipping Plans Problems Inventory Products Replenishments Orders …" at bounding box center [548, 239] width 1097 height 479
paste input "RJAQA6NKL"
type input "#RJAQA6NKLL"
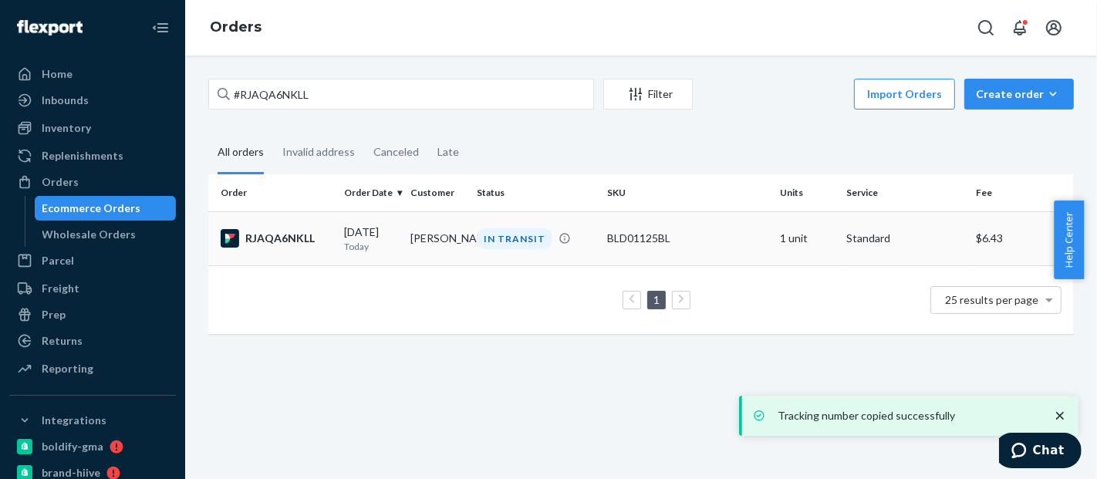
click at [632, 236] on div "BLD01125BL" at bounding box center [687, 238] width 160 height 15
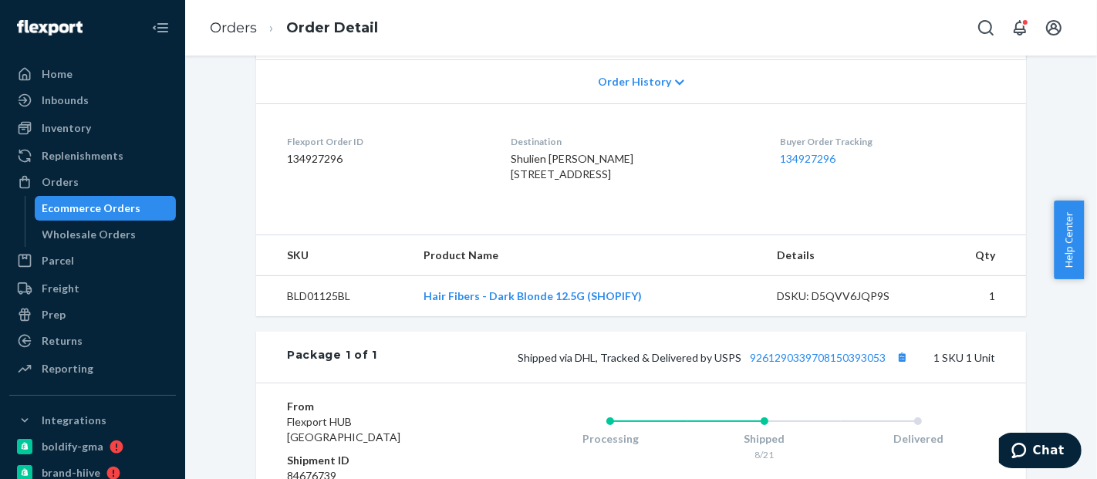
scroll to position [433, 0]
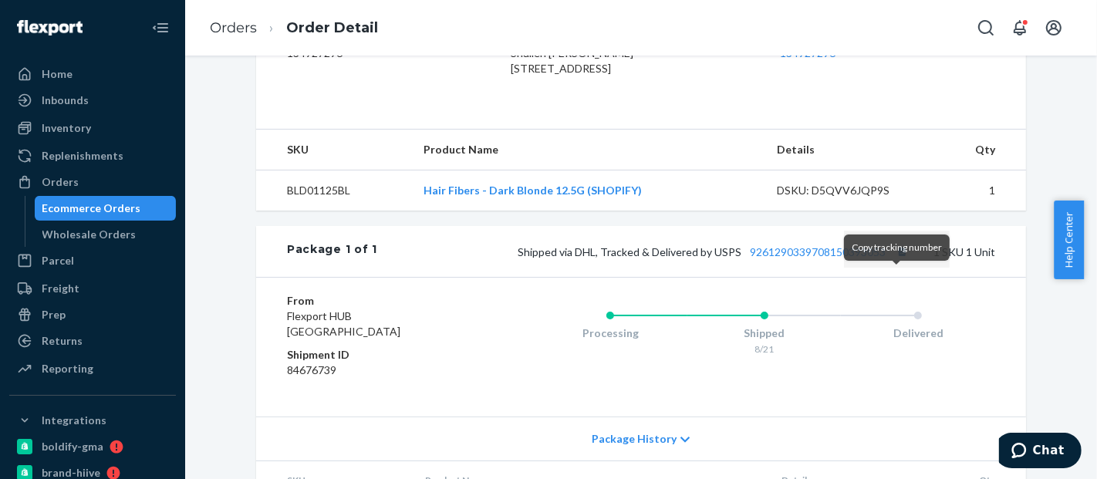
click at [900, 277] on div "Package 1 of 1 Shipped via DHL, Tracked & Delivered by USPS 9261290339708150393…" at bounding box center [641, 251] width 770 height 51
click at [896, 261] on button "Copy tracking number" at bounding box center [902, 251] width 20 height 20
